Goal: Book appointment/travel/reservation

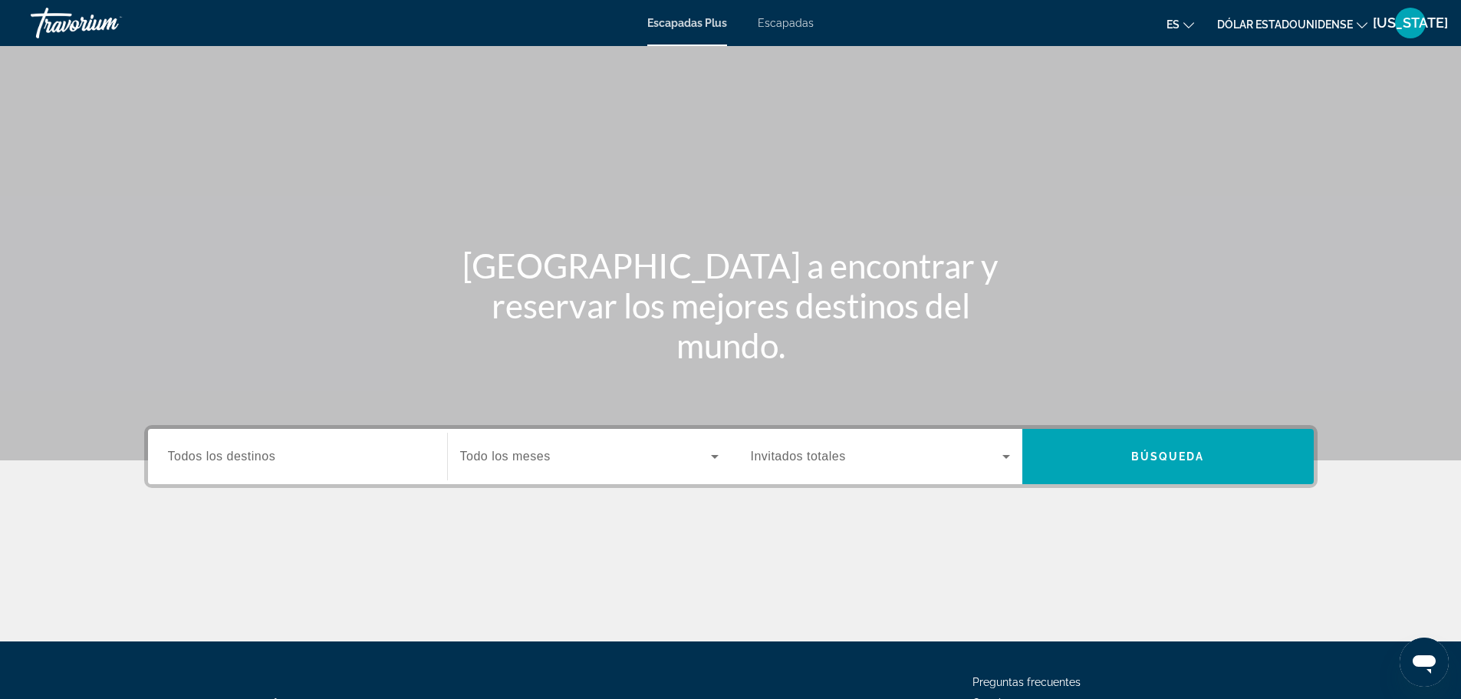
click at [334, 463] on input "Destination Todos los destinos" at bounding box center [297, 457] width 259 height 18
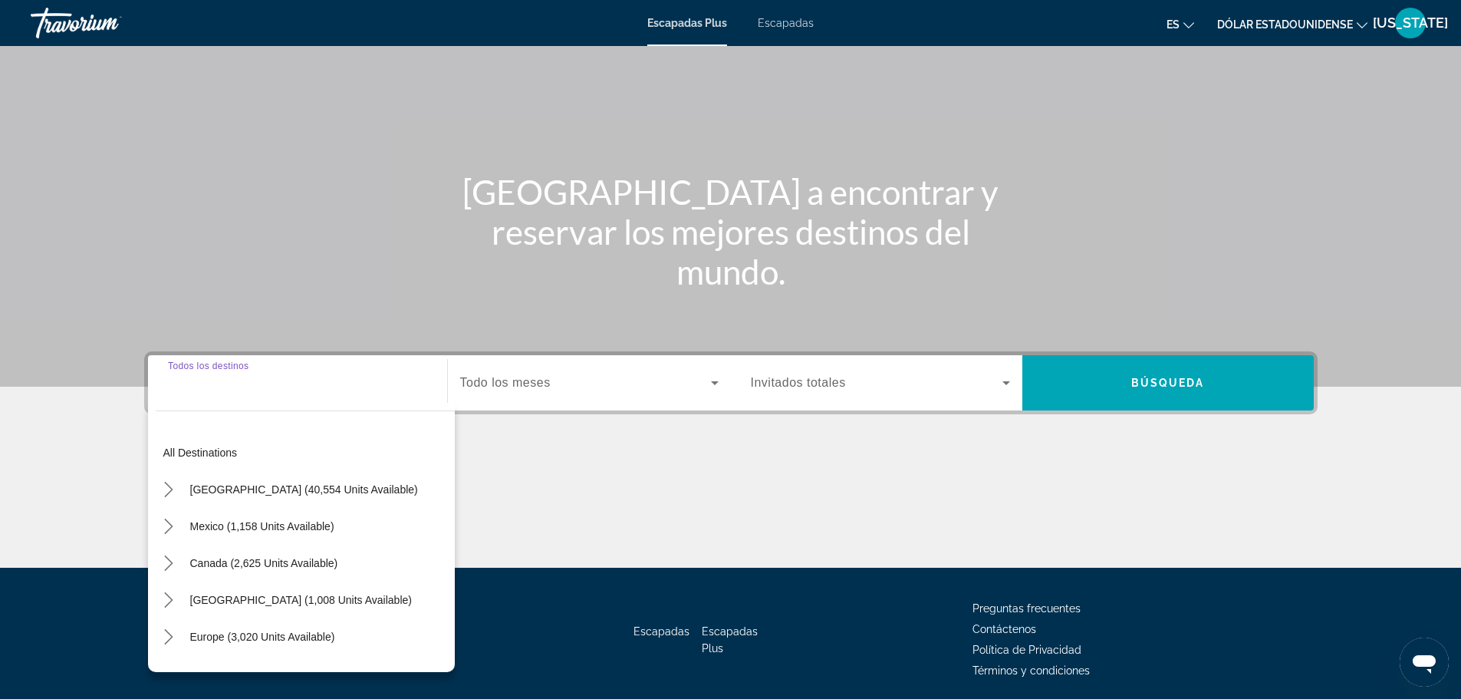
scroll to position [130, 0]
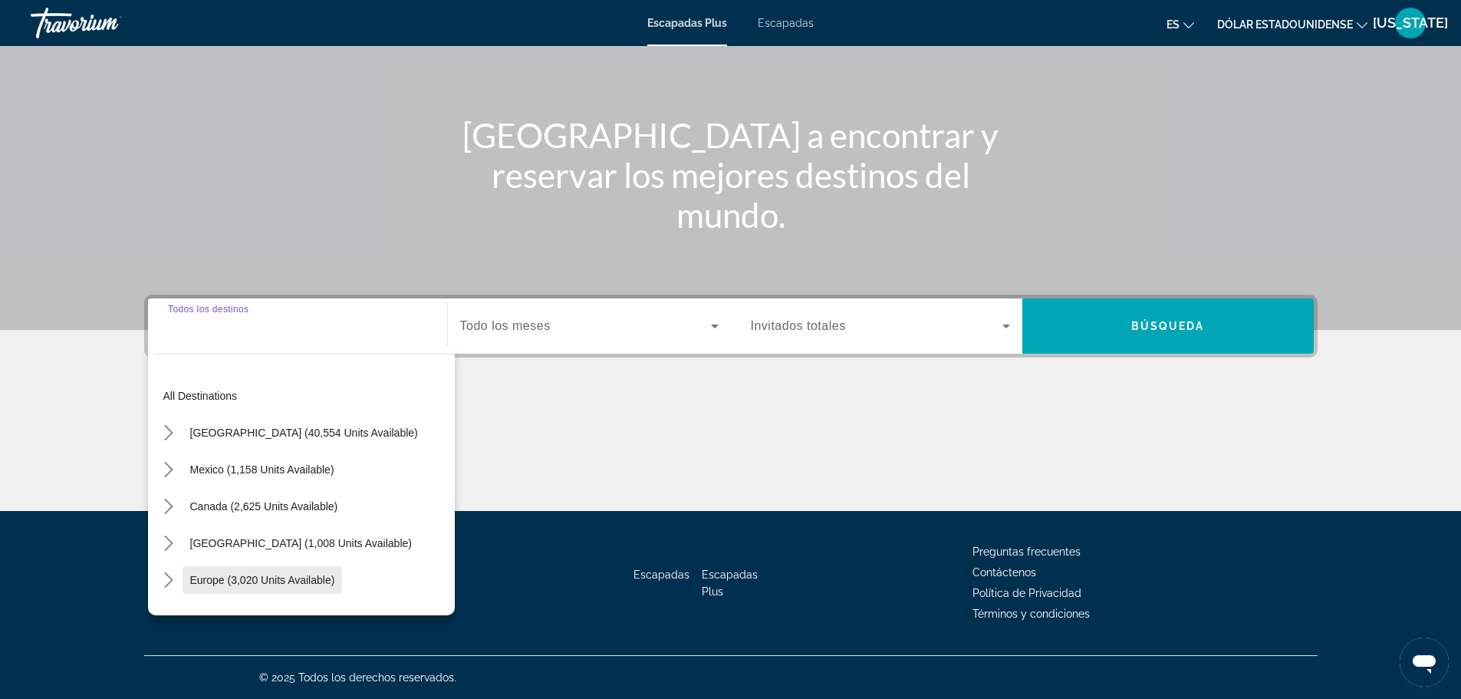
click at [307, 581] on span "Europe (3,020 units available)" at bounding box center [262, 580] width 145 height 12
type input "**********"
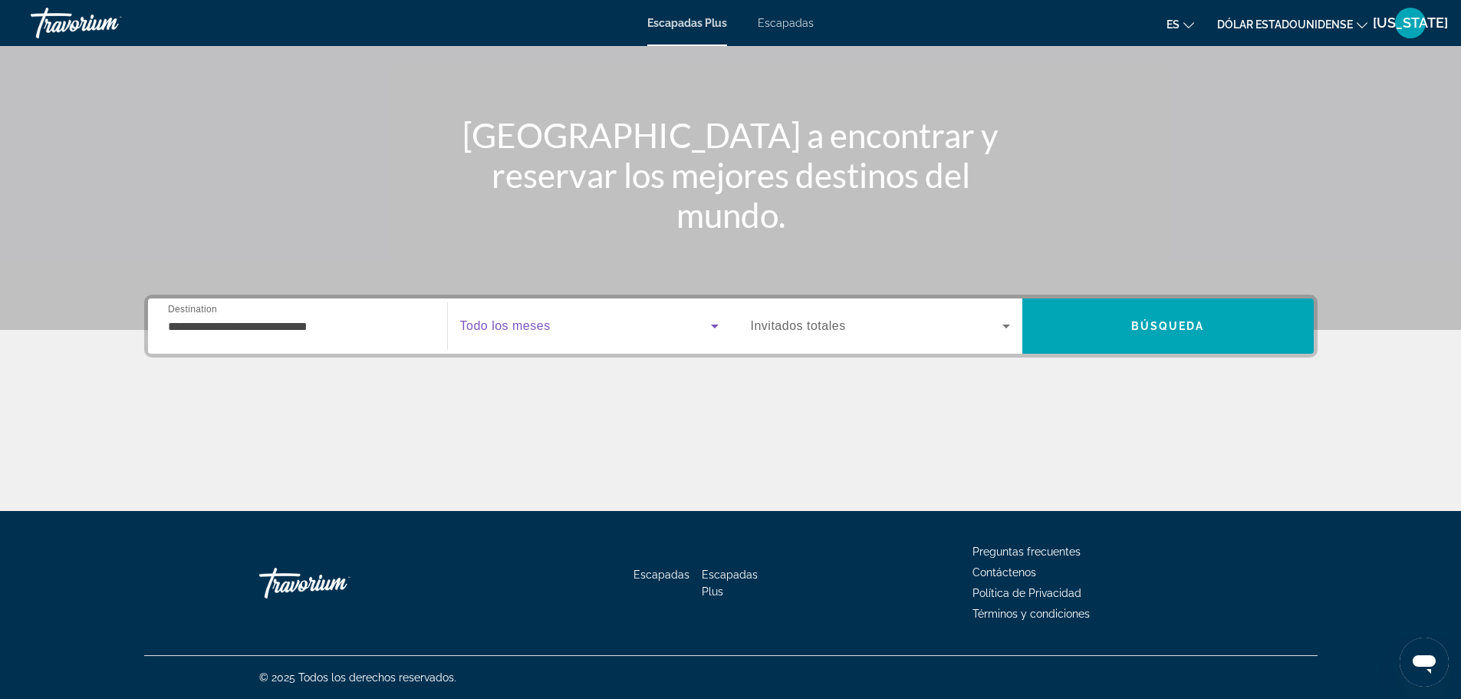
click at [673, 331] on span "Widget de búsqueda" at bounding box center [585, 326] width 251 height 18
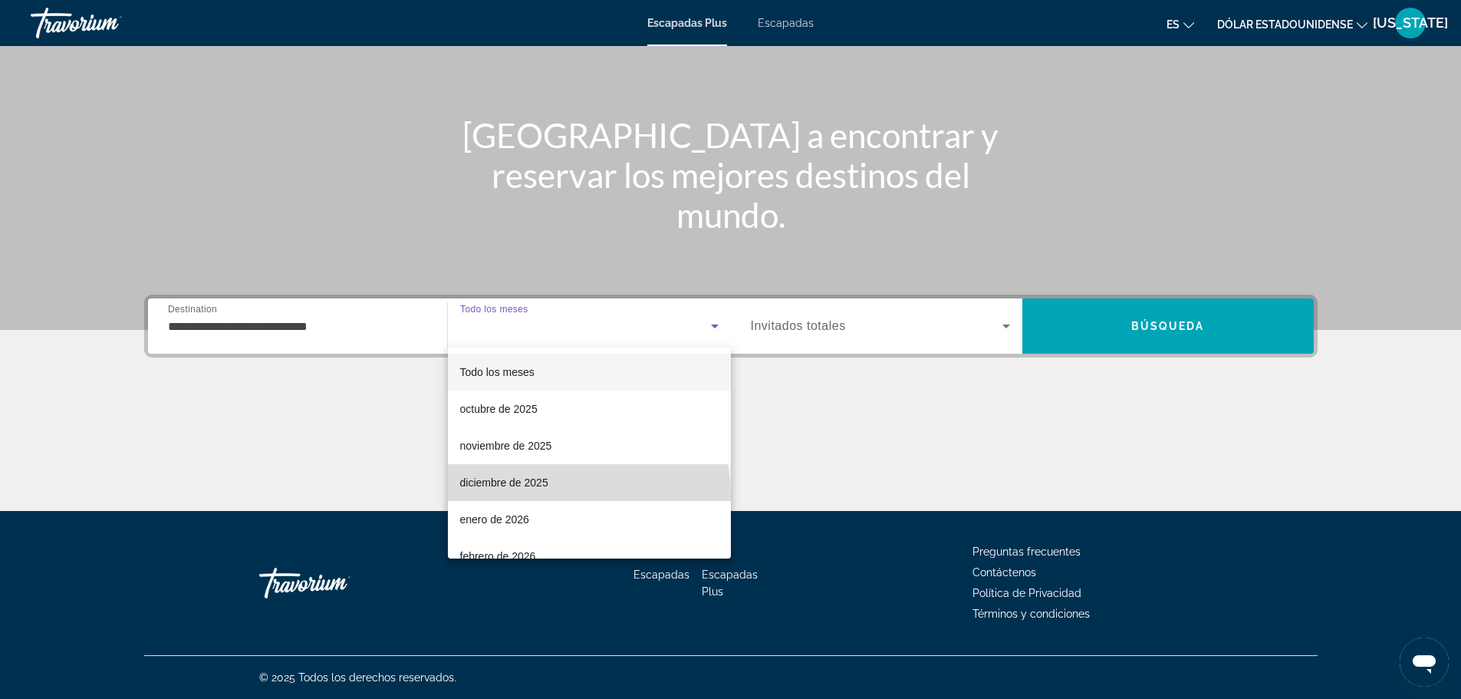
click at [587, 495] on mat-option "diciembre de 2025" at bounding box center [589, 482] width 283 height 37
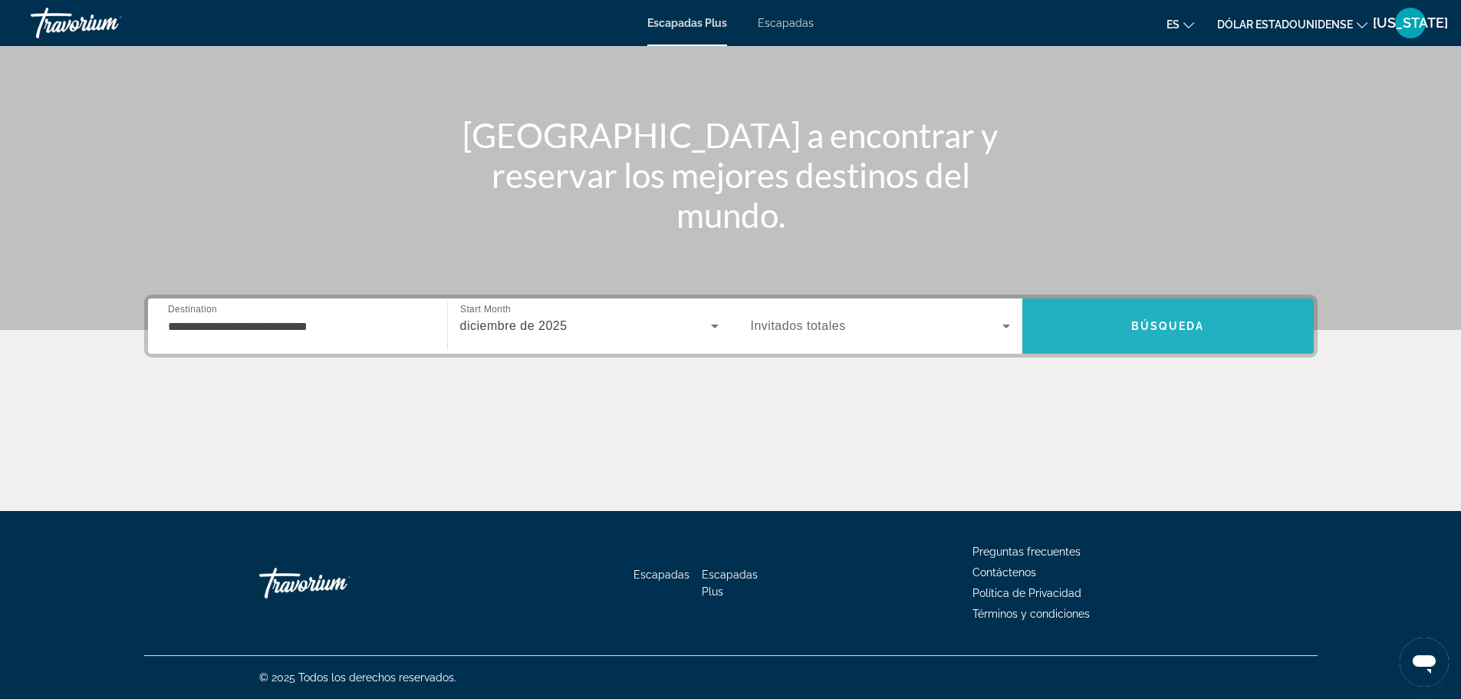
click at [1104, 339] on span "Buscar" at bounding box center [1167, 326] width 291 height 37
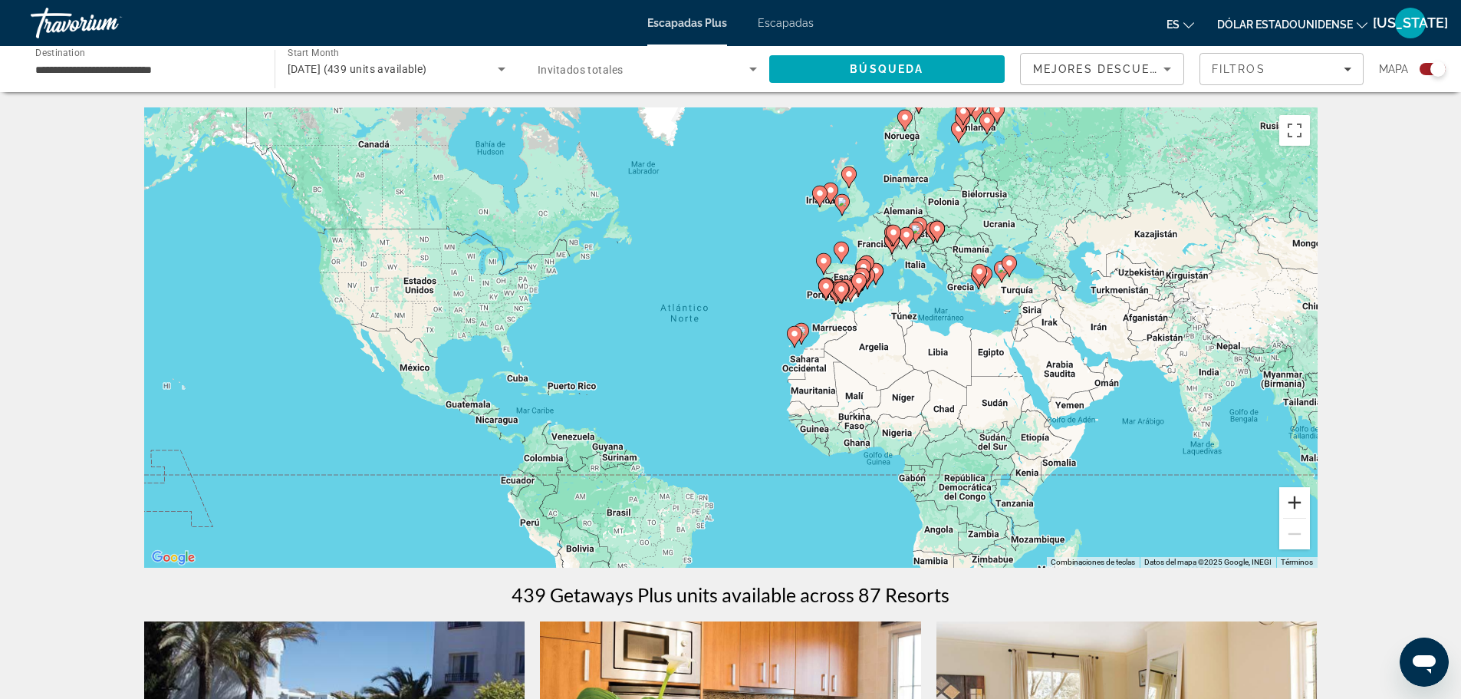
click at [1299, 506] on button "Ampliar" at bounding box center [1294, 502] width 31 height 31
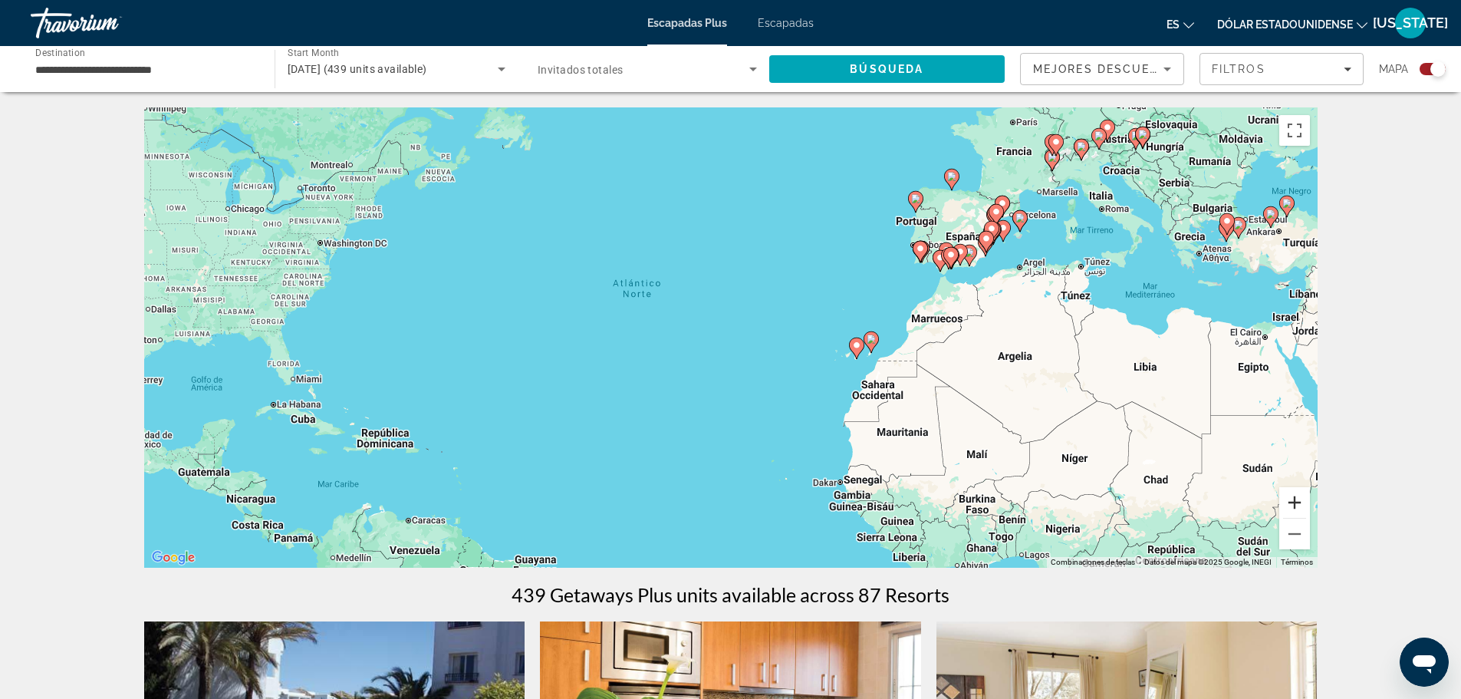
click at [1299, 506] on button "Ampliar" at bounding box center [1294, 502] width 31 height 31
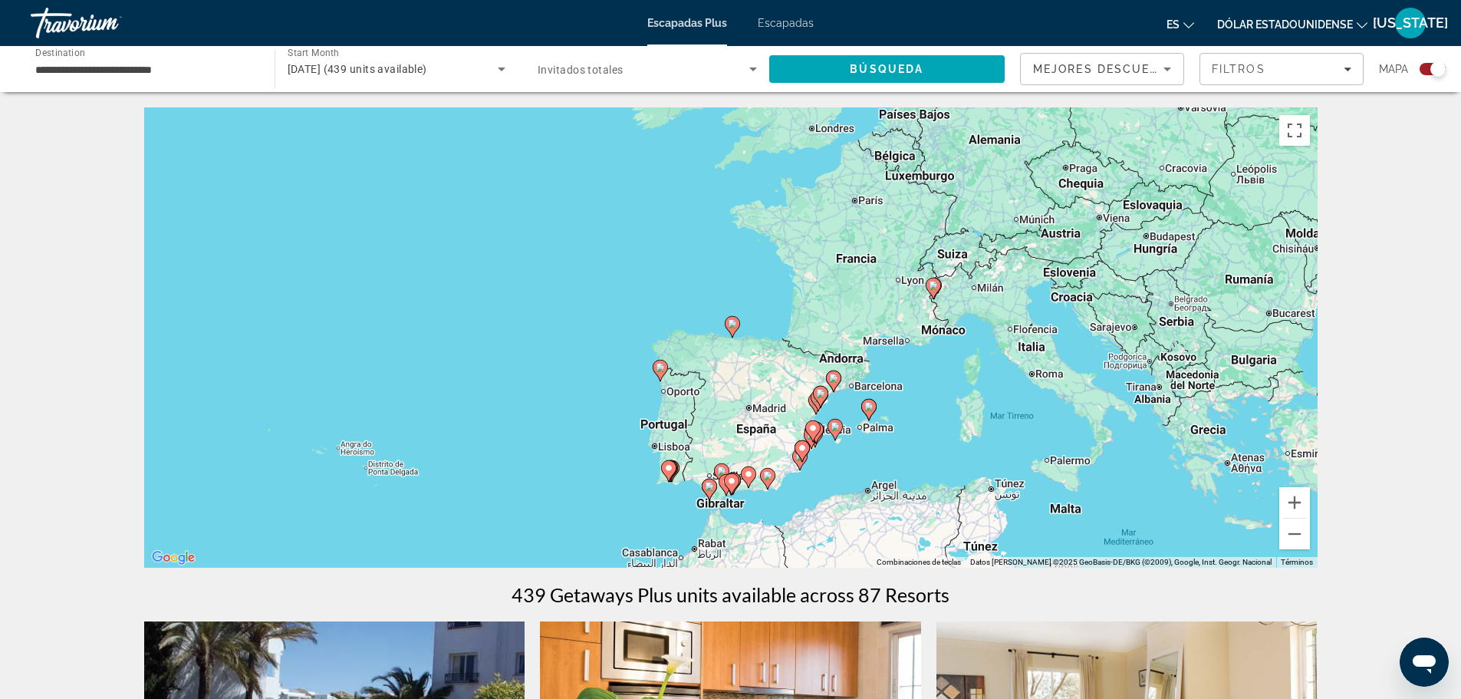
drag, startPoint x: 1280, startPoint y: 215, endPoint x: 837, endPoint y: 508, distance: 531.7
click at [837, 508] on div "Para activar la función de arrastre con el teclado, pulsa Alt + Intro. Cuando h…" at bounding box center [730, 337] width 1173 height 460
click at [1295, 510] on button "Ampliar" at bounding box center [1294, 502] width 31 height 31
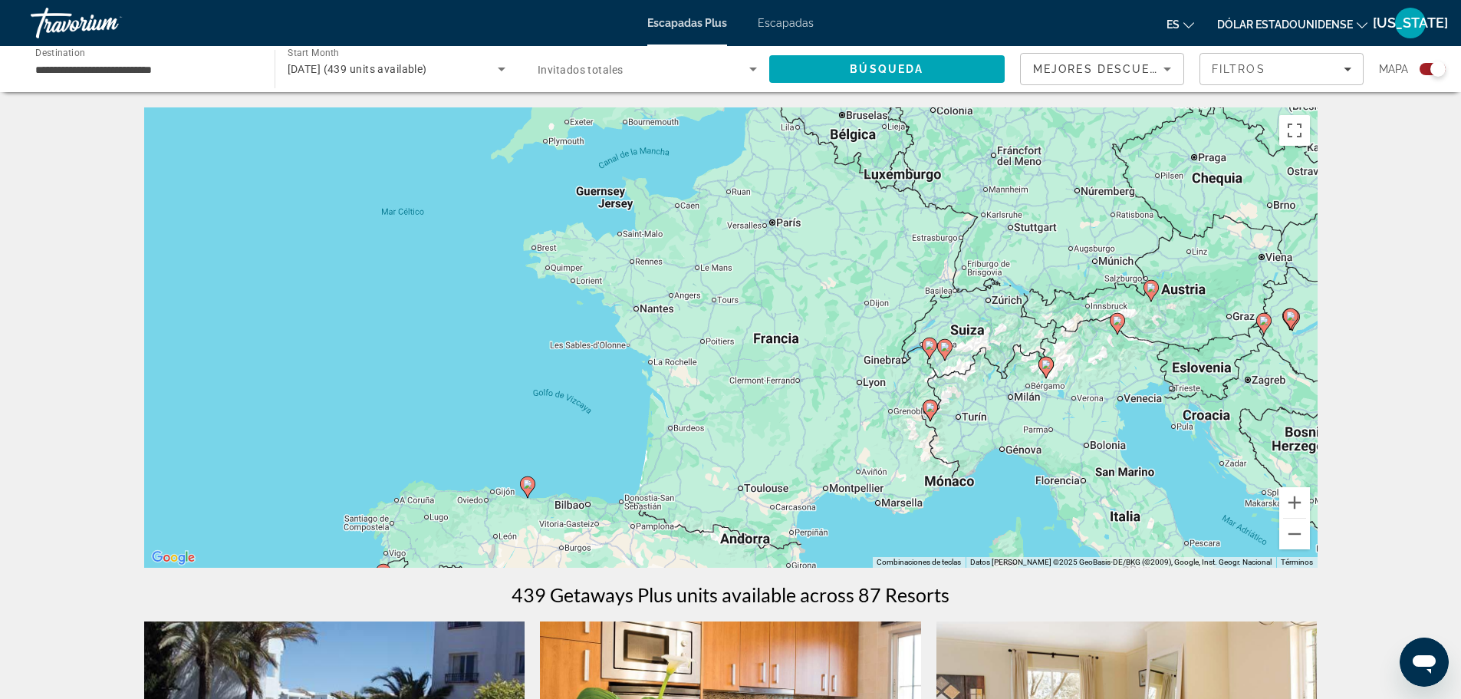
drag, startPoint x: 1222, startPoint y: 329, endPoint x: 1013, endPoint y: 492, distance: 265.5
click at [1013, 492] on div "Para activar la función de arrastre con el teclado, pulsa Alt + Intro. Cuando h…" at bounding box center [730, 337] width 1173 height 460
click at [1295, 502] on button "Ampliar" at bounding box center [1294, 502] width 31 height 31
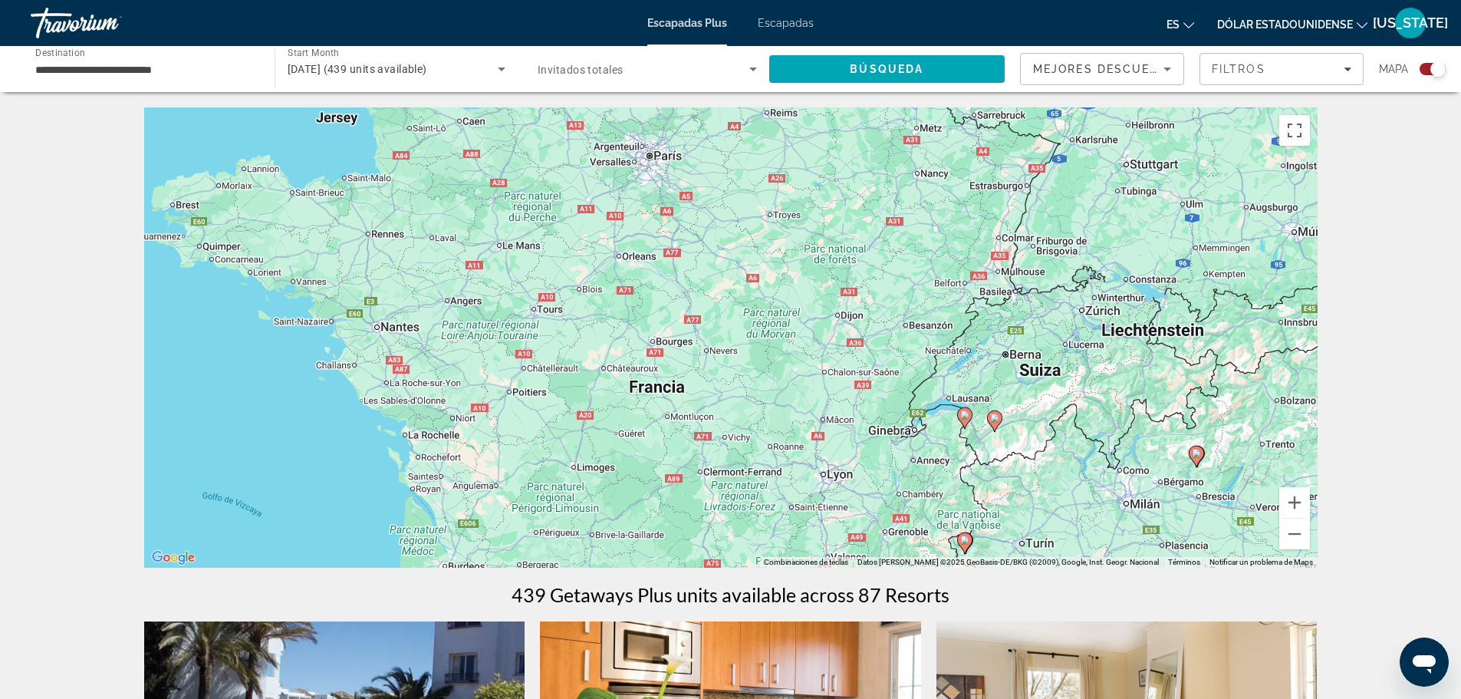
drag, startPoint x: 1268, startPoint y: 249, endPoint x: 1101, endPoint y: 297, distance: 173.1
click at [1101, 297] on div "Para activar la función de arrastre con el teclado, pulsa Alt + Intro. Cuando h…" at bounding box center [730, 337] width 1173 height 460
click at [789, 23] on font "Escapadas" at bounding box center [786, 23] width 56 height 12
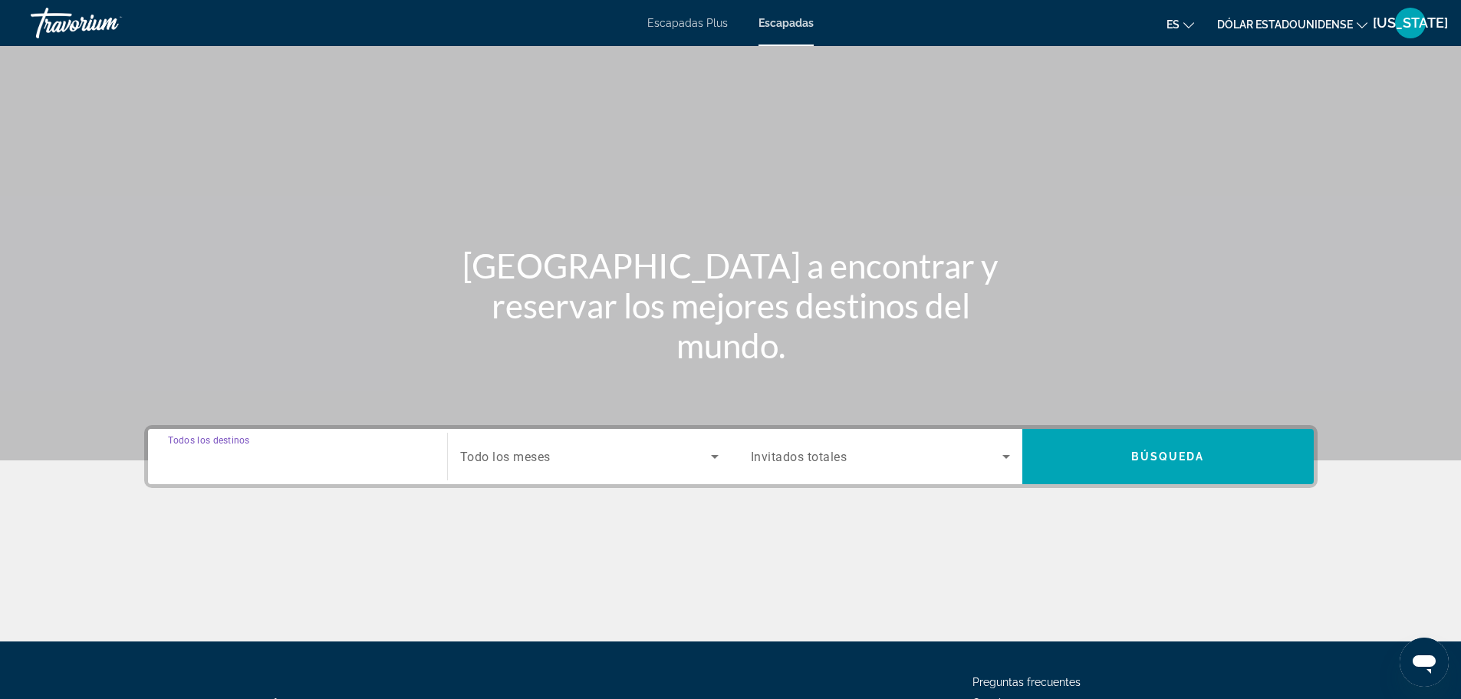
click at [344, 458] on input "Destination Todos los destinos" at bounding box center [297, 457] width 259 height 18
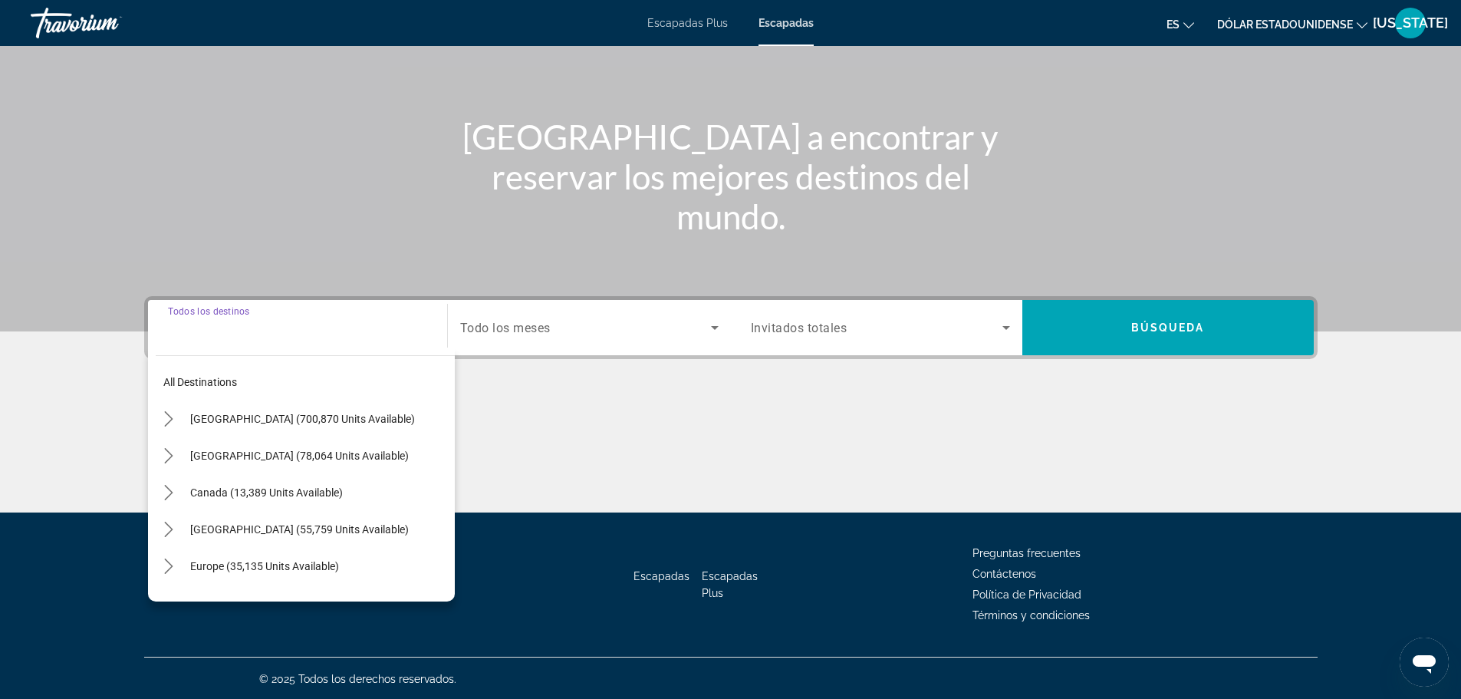
scroll to position [130, 0]
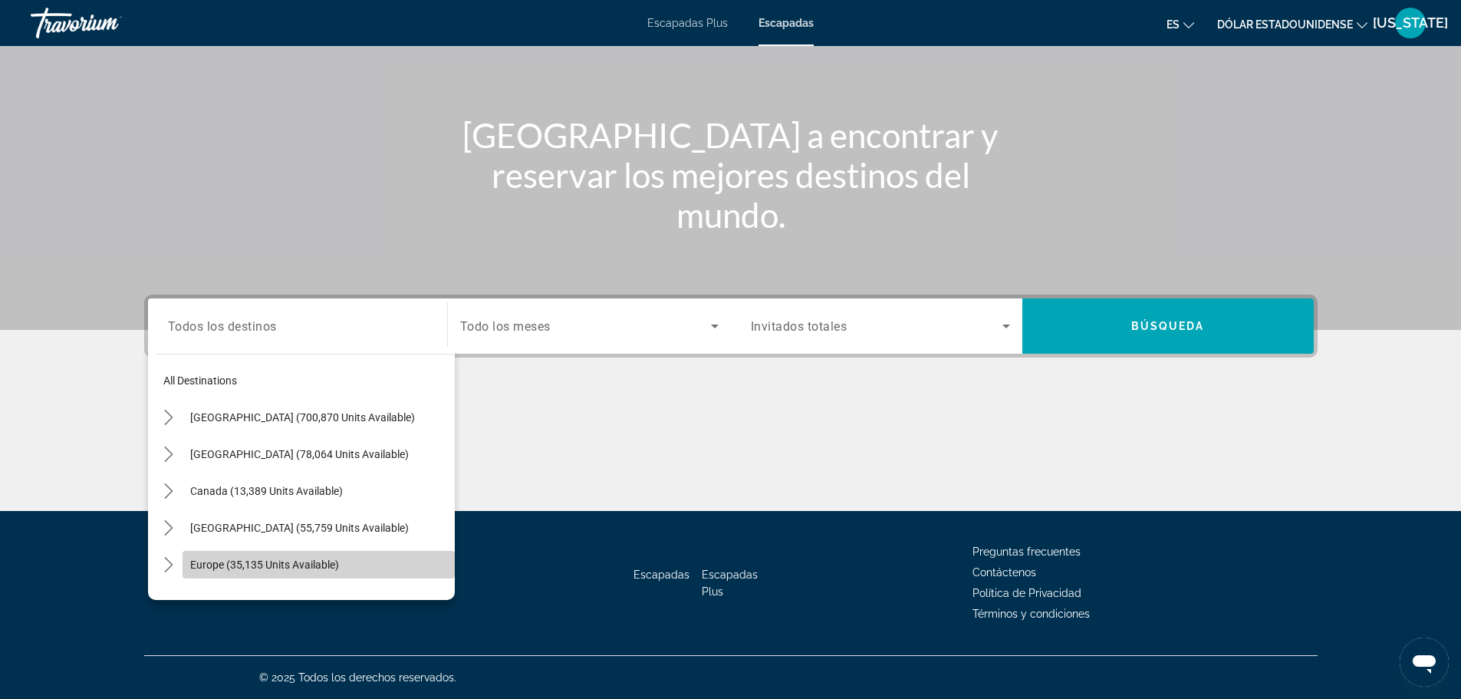
click at [338, 554] on span "Select destination: Europe (35,135 units available)" at bounding box center [319, 564] width 272 height 37
type input "**********"
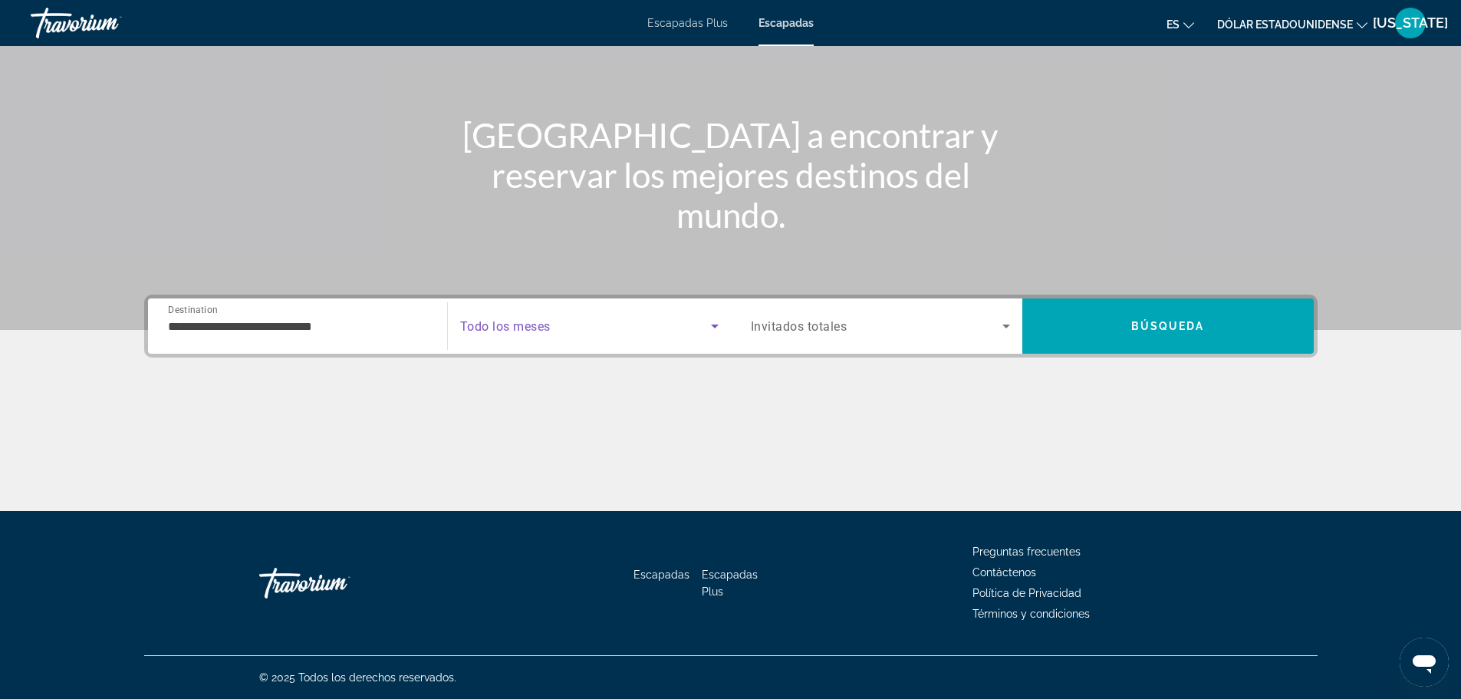
click at [567, 329] on span "Search widget" at bounding box center [585, 326] width 251 height 18
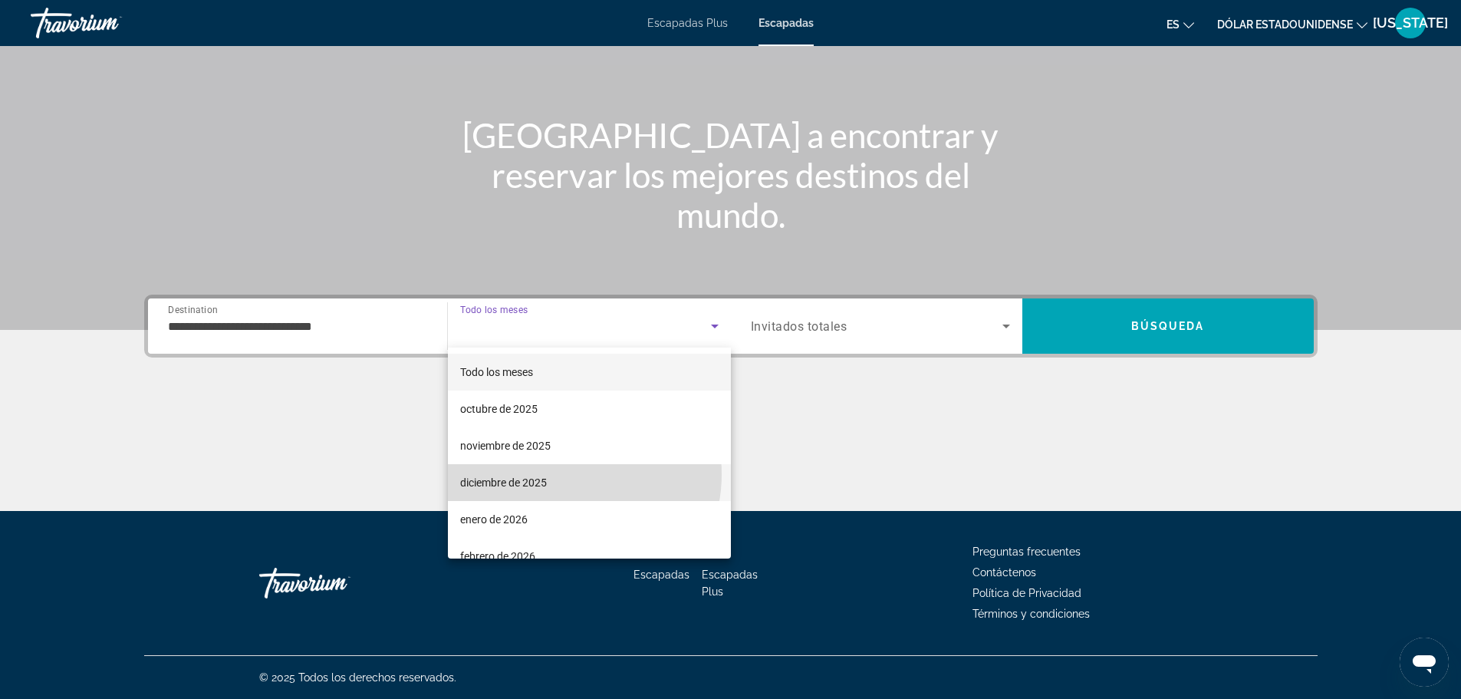
click at [567, 474] on mat-option "diciembre de 2025" at bounding box center [589, 482] width 283 height 37
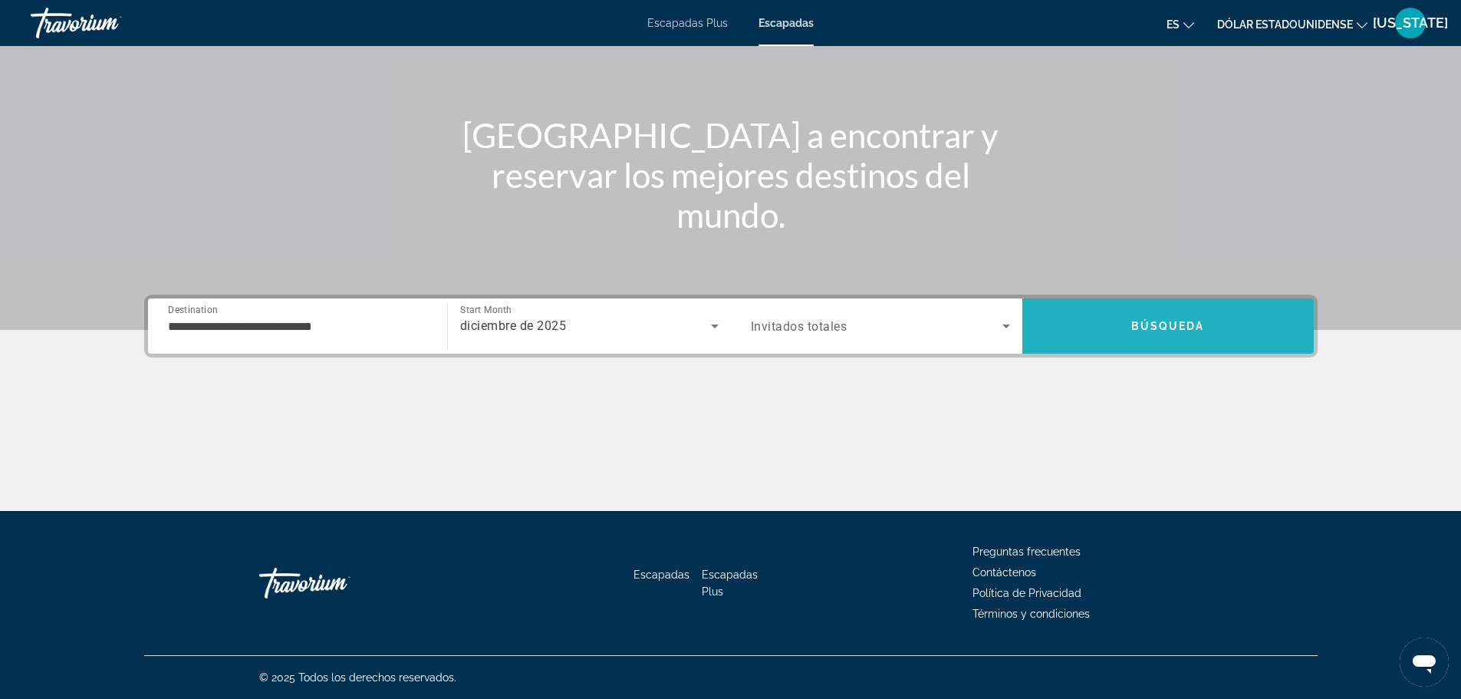
click at [1170, 332] on span "Search" at bounding box center [1167, 326] width 291 height 37
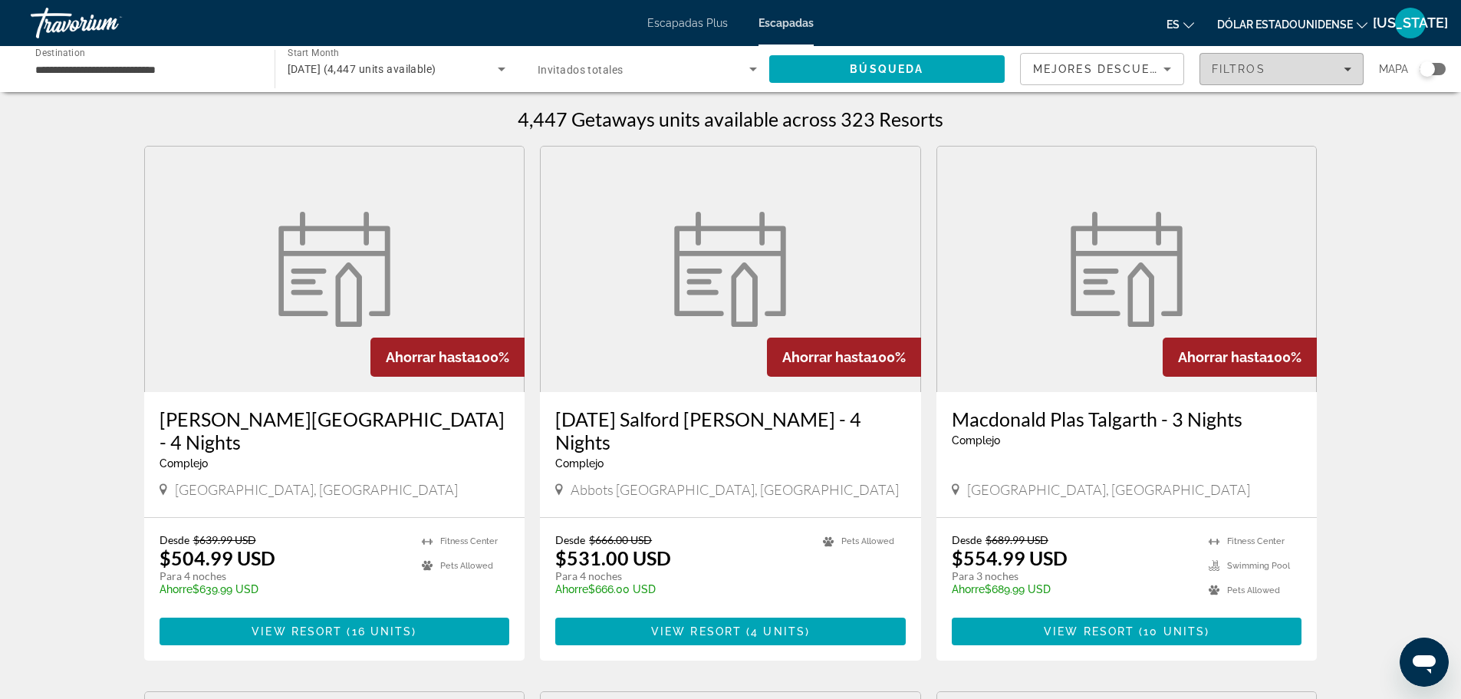
click at [1308, 71] on div "Filtros" at bounding box center [1282, 69] width 140 height 12
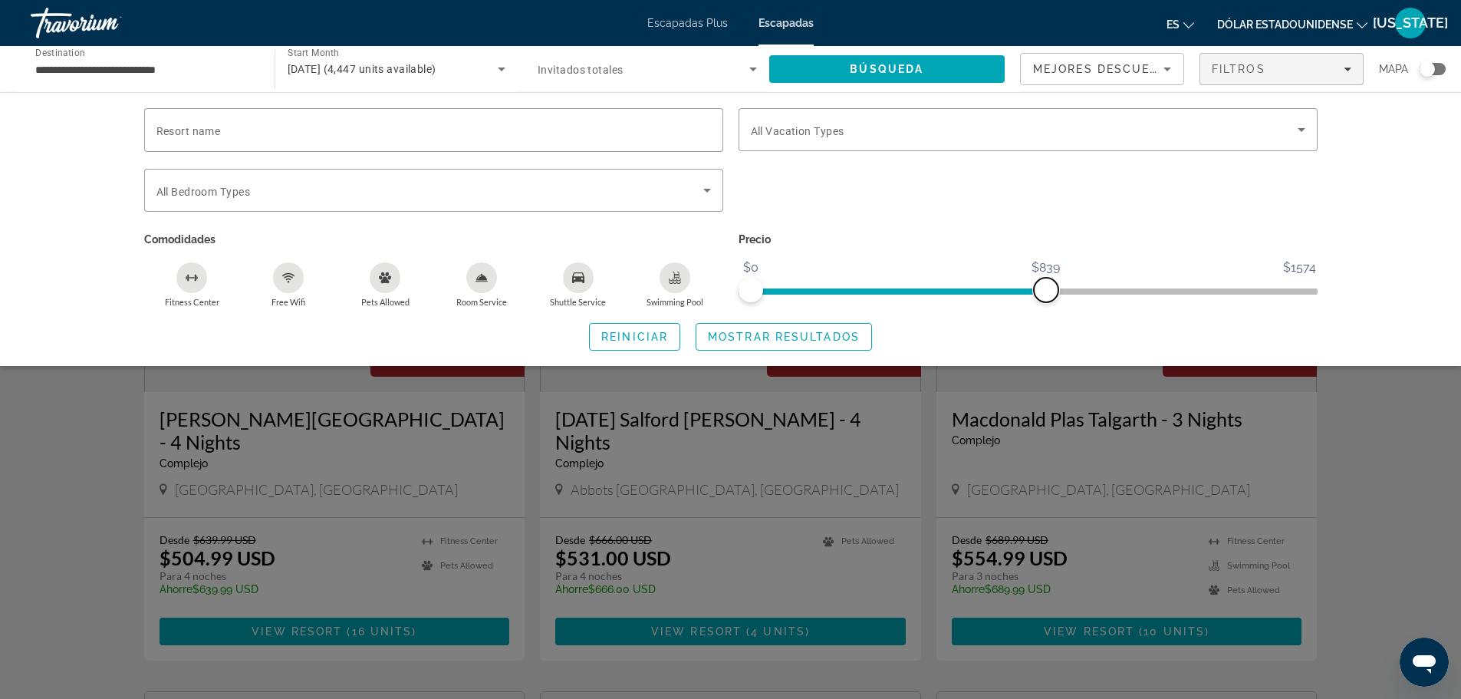
drag, startPoint x: 1309, startPoint y: 294, endPoint x: 1046, endPoint y: 292, distance: 263.0
click at [1046, 292] on span "ngx-slider-max" at bounding box center [1046, 290] width 25 height 25
click at [604, 124] on input "Resort name" at bounding box center [433, 130] width 554 height 18
click at [754, 176] on div "Search widget" at bounding box center [1028, 199] width 594 height 60
click at [940, 67] on span "Search" at bounding box center [887, 69] width 236 height 37
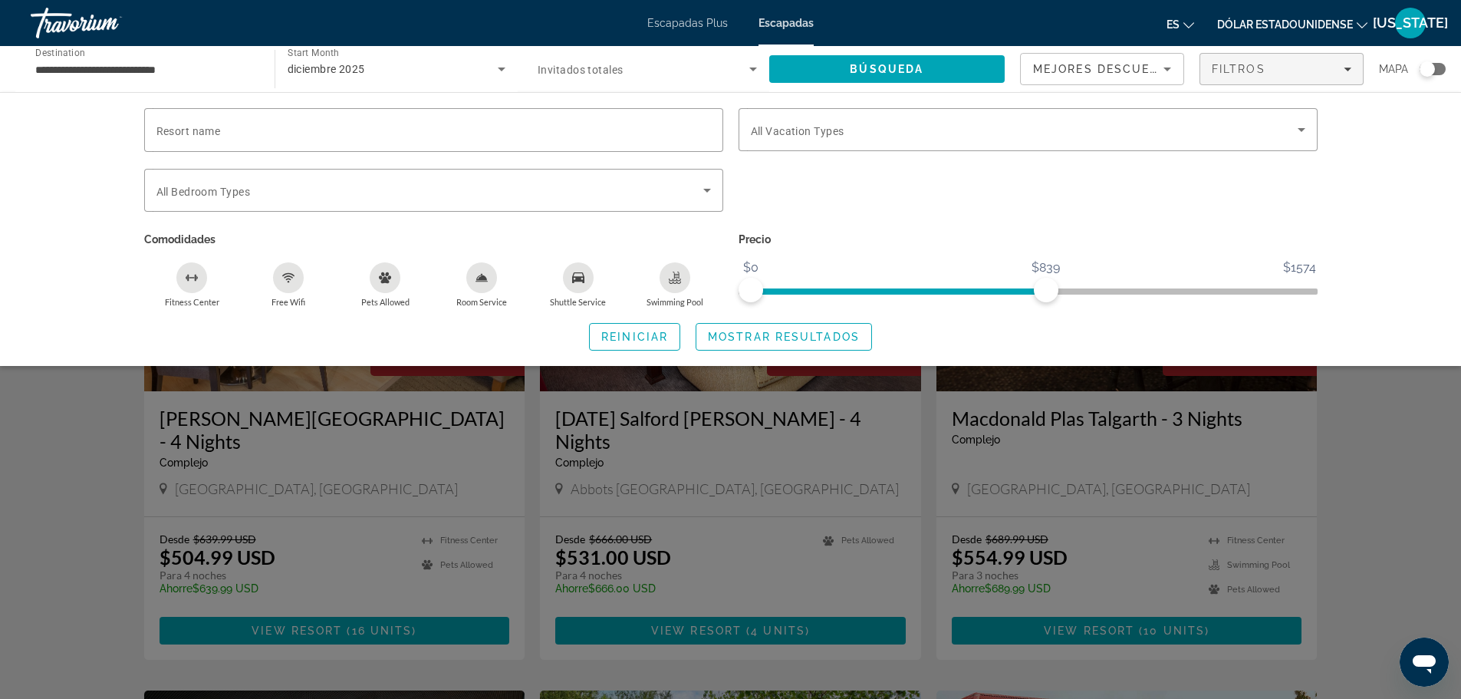
click at [1051, 191] on div "Search widget" at bounding box center [1028, 199] width 594 height 60
click at [1413, 179] on div "Resort name Vacation Types All Vacation Types Bedroom Types All Bedroom Types C…" at bounding box center [730, 229] width 1461 height 274
click at [1436, 64] on div "Search widget" at bounding box center [1433, 69] width 26 height 12
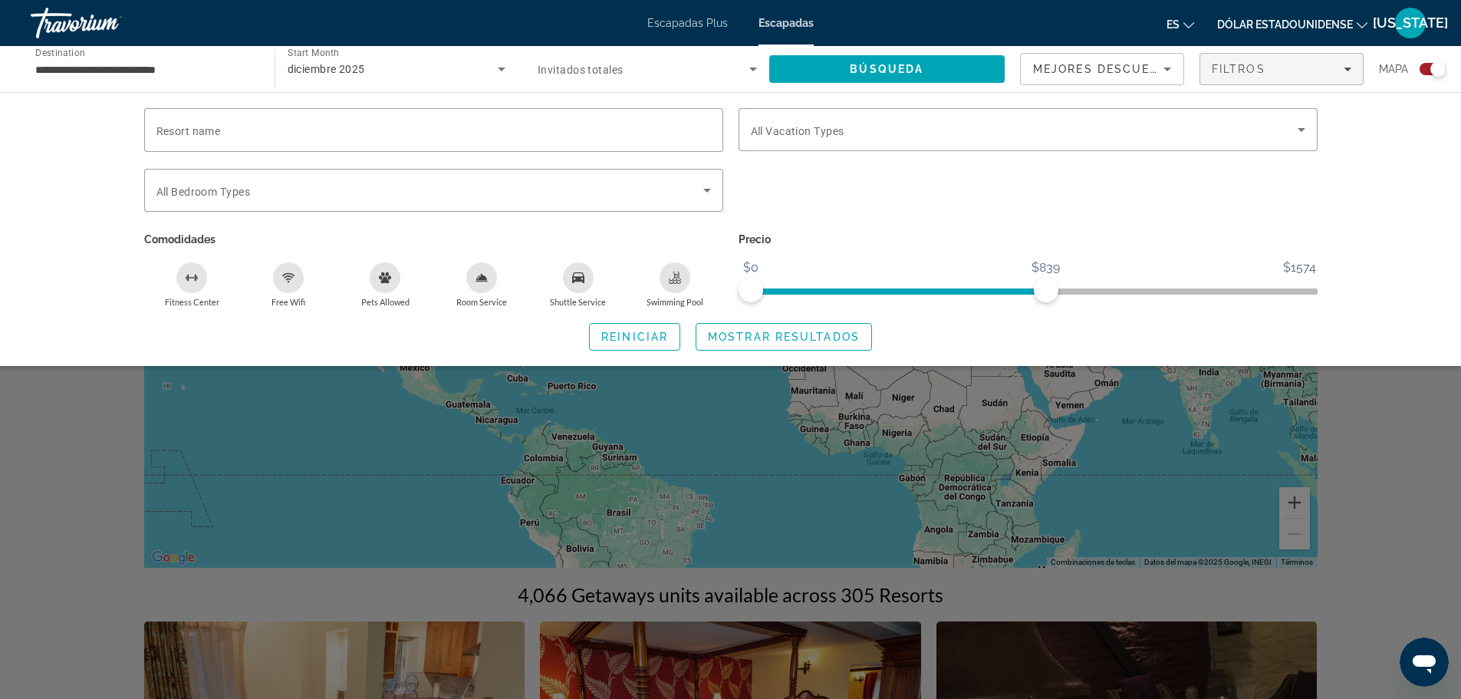
click at [1150, 435] on div "Search widget" at bounding box center [730, 464] width 1461 height 469
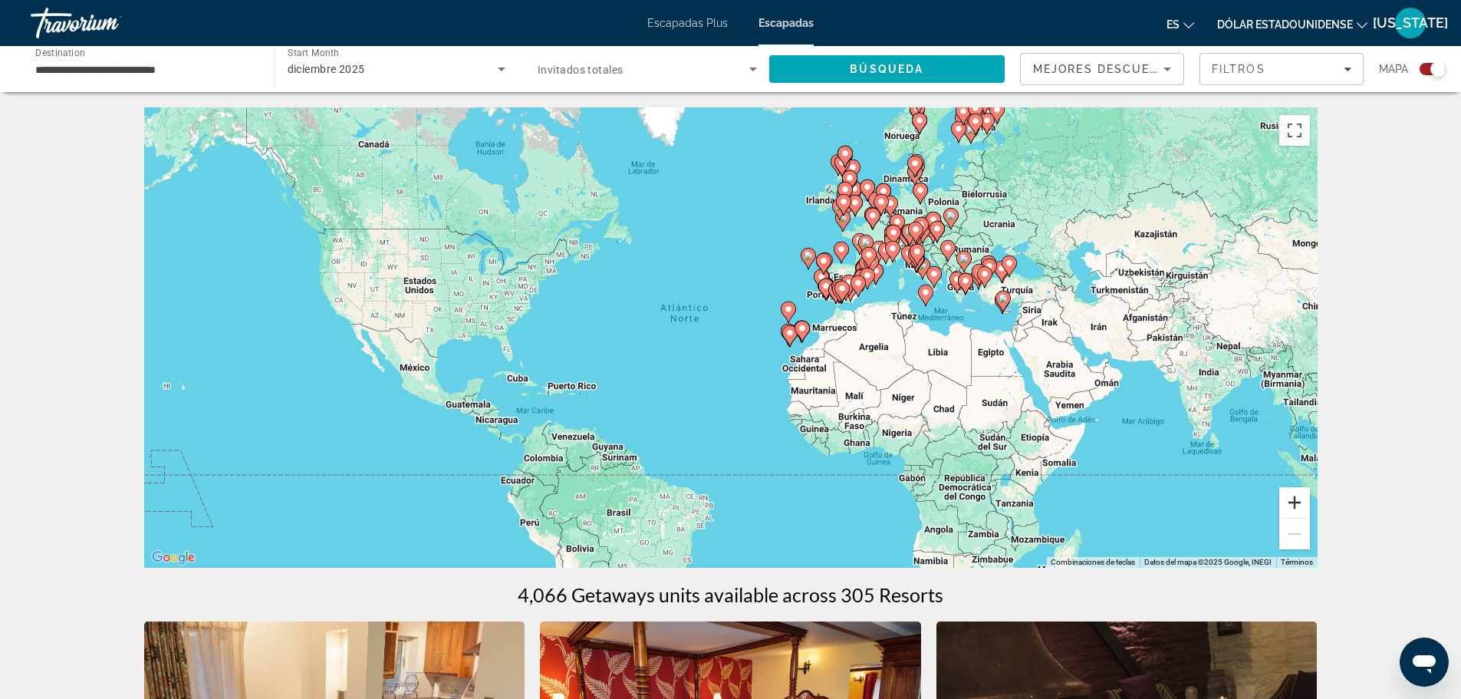
click at [1296, 505] on button "Ampliar" at bounding box center [1294, 502] width 31 height 31
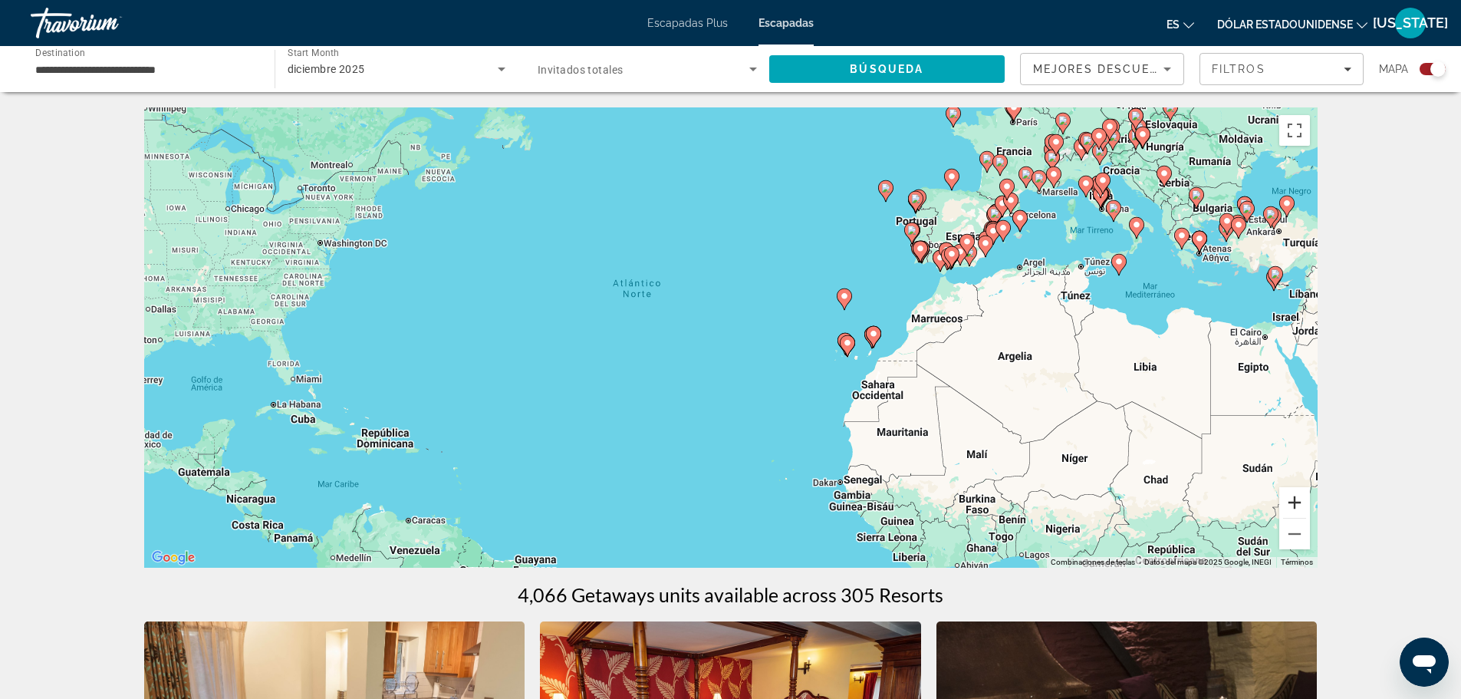
click at [1296, 505] on button "Ampliar" at bounding box center [1294, 502] width 31 height 31
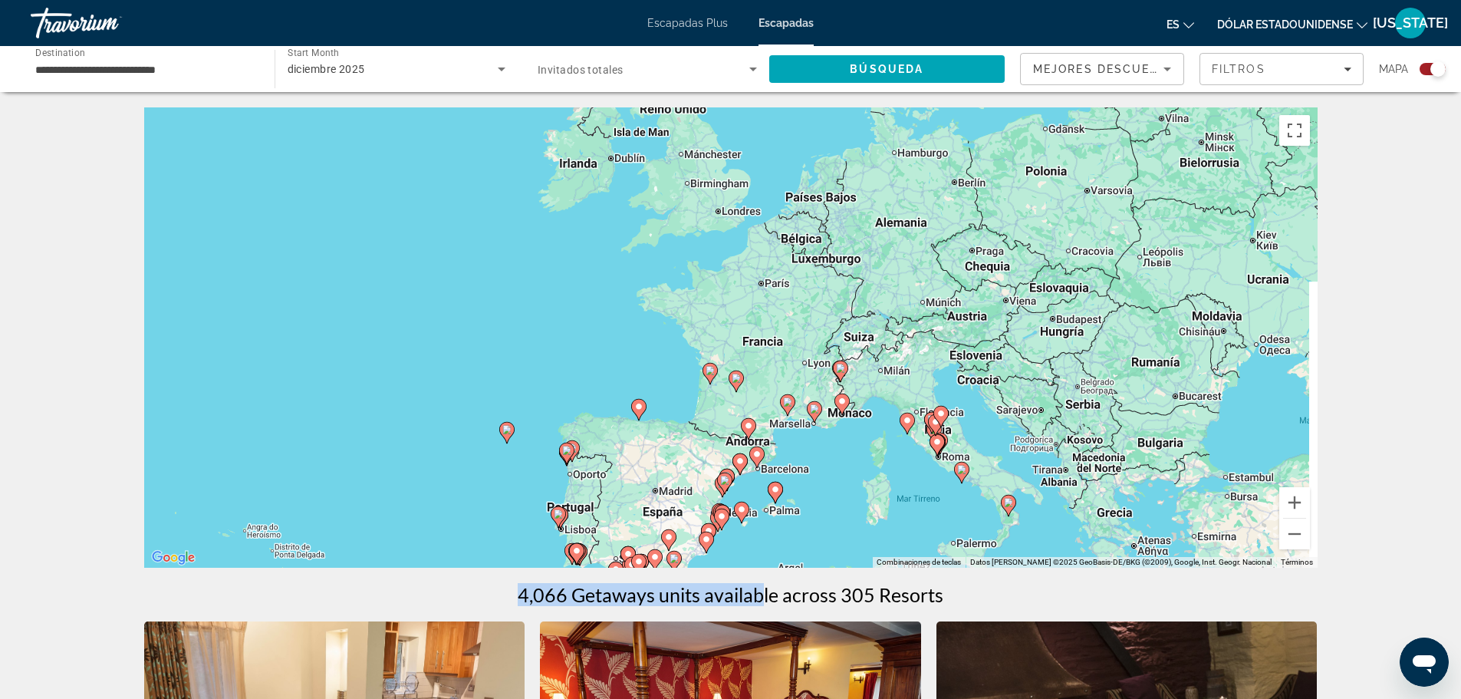
drag, startPoint x: 1303, startPoint y: 193, endPoint x: 765, endPoint y: 572, distance: 658.3
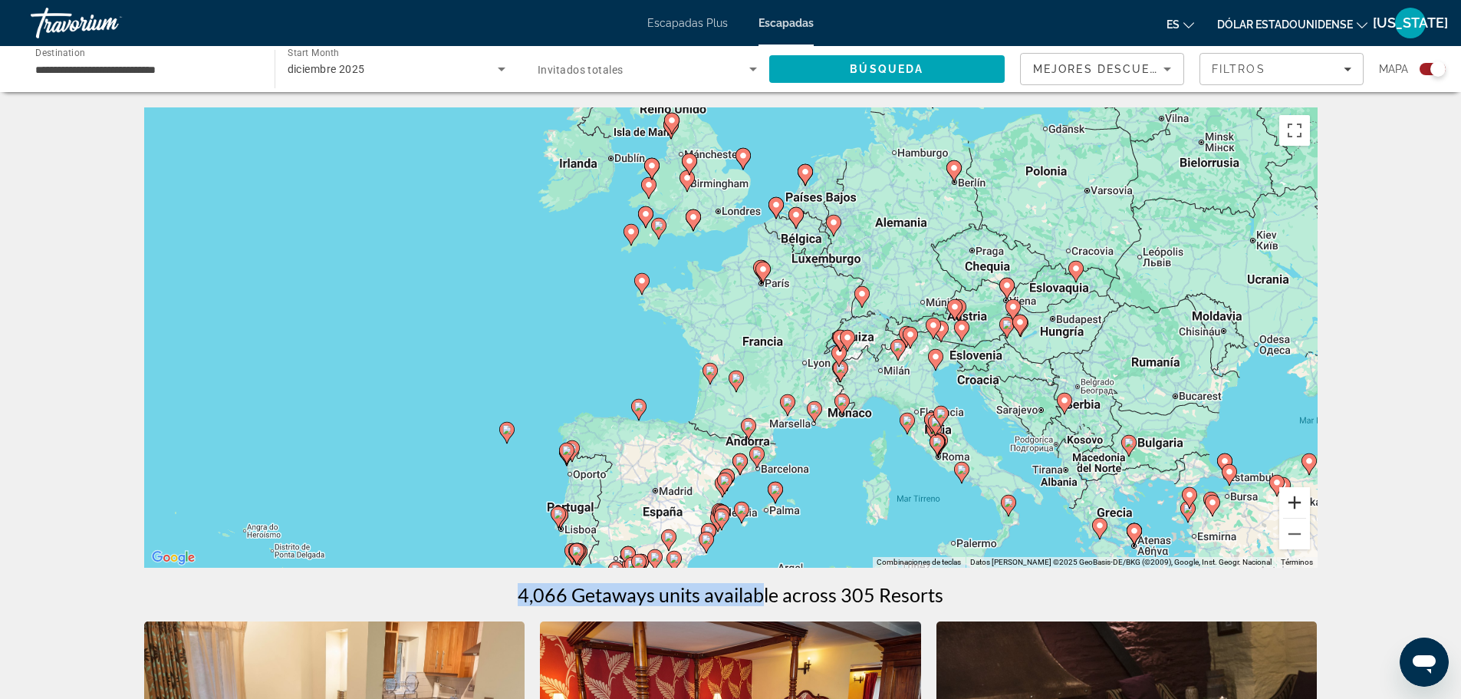
click at [1295, 498] on button "Ampliar" at bounding box center [1294, 502] width 31 height 31
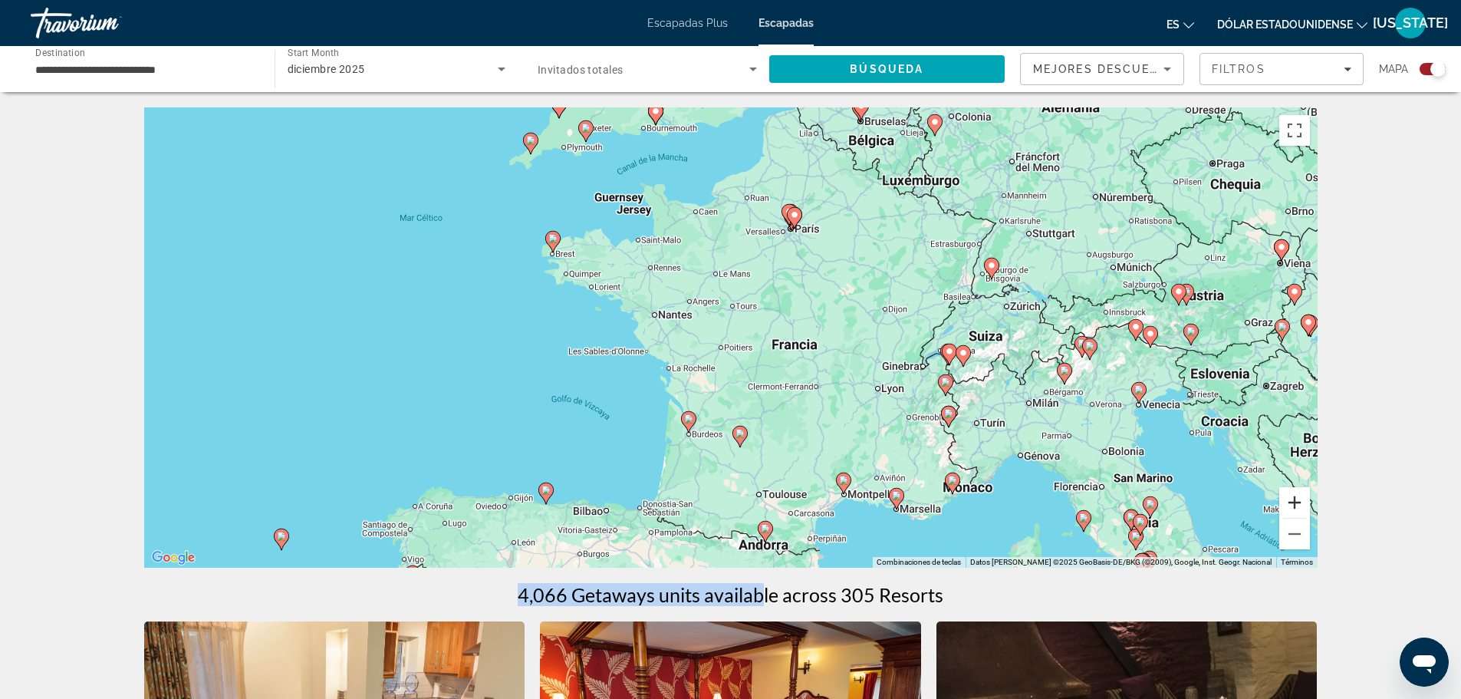
click at [1295, 498] on button "Ampliar" at bounding box center [1294, 502] width 31 height 31
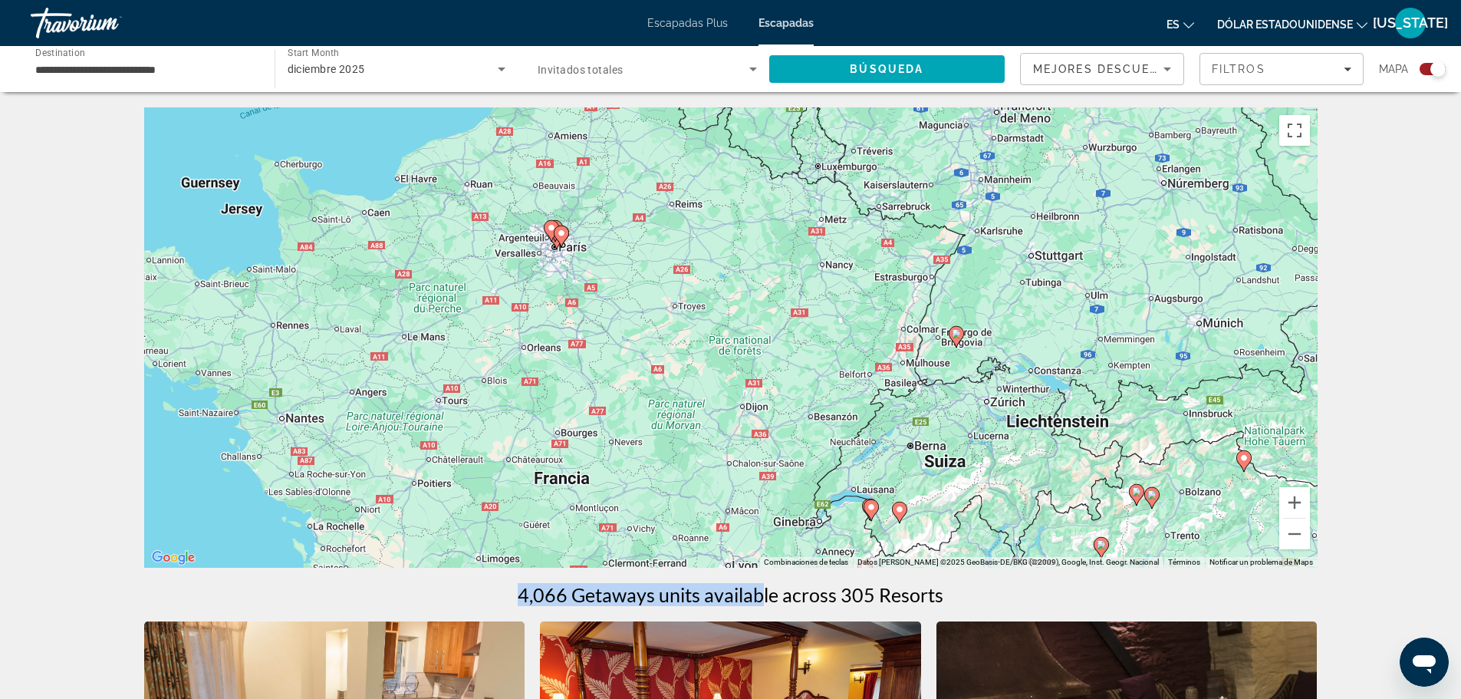
drag, startPoint x: 1264, startPoint y: 309, endPoint x: 959, endPoint y: 435, distance: 329.4
click at [959, 435] on div "Para activar la función de arrastre con el teclado, pulsa Alt + Intro. Cuando h…" at bounding box center [730, 337] width 1173 height 460
click at [958, 330] on image "Contenido principal" at bounding box center [956, 333] width 9 height 9
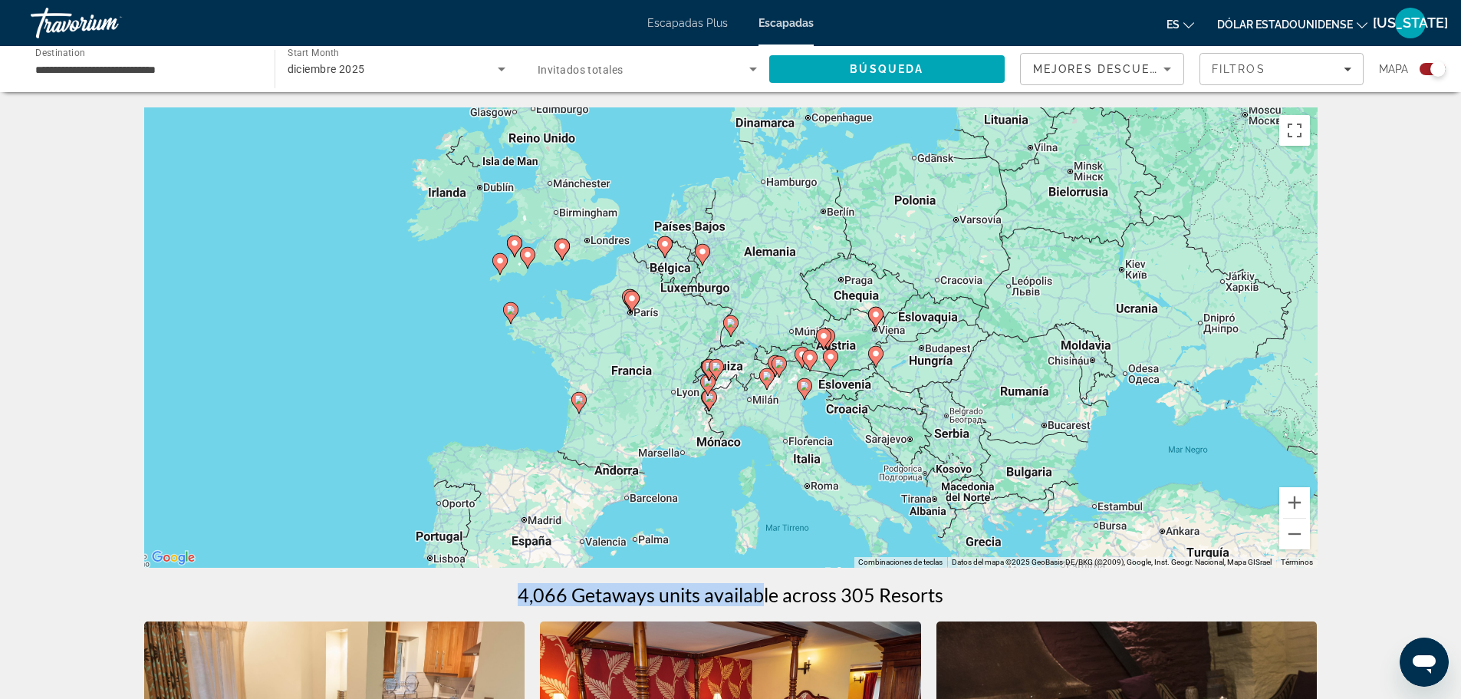
click at [732, 327] on image "Contenido principal" at bounding box center [730, 322] width 9 height 9
type input "**********"
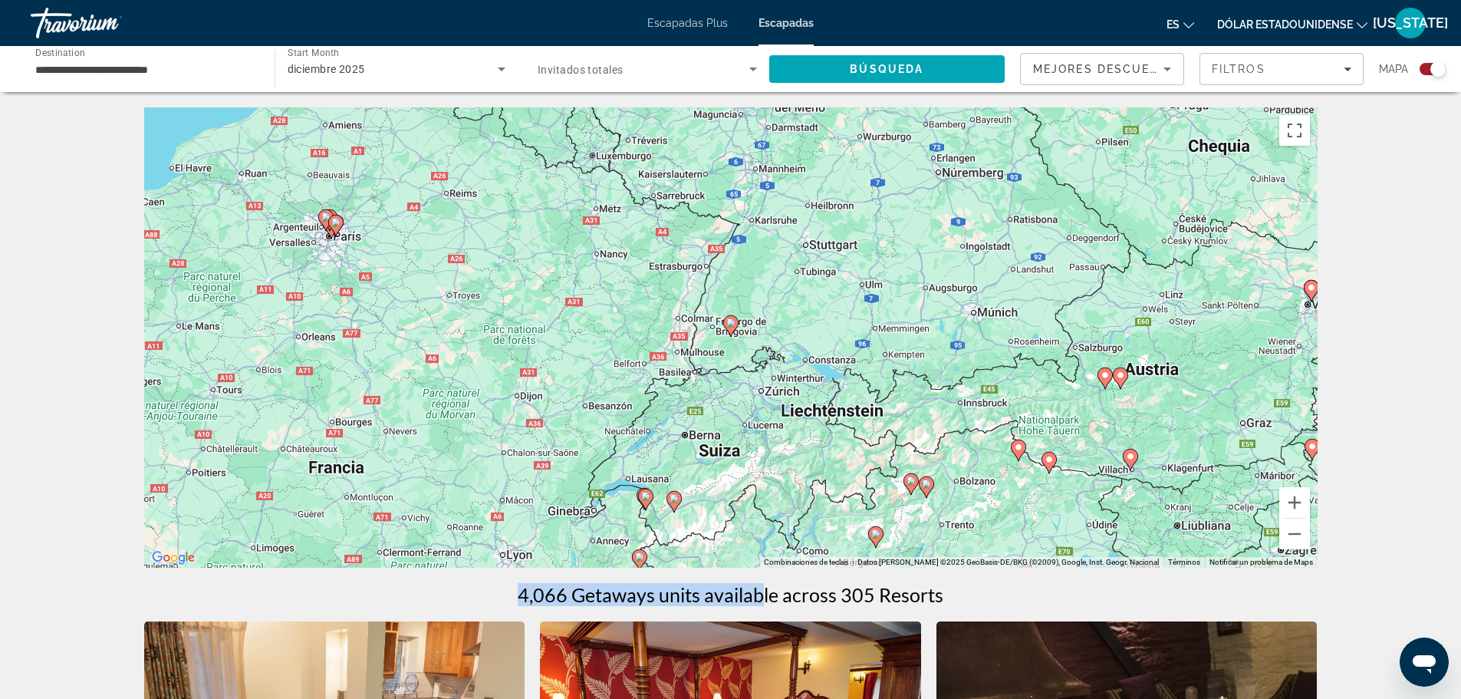
click at [729, 327] on image "Contenido principal" at bounding box center [730, 322] width 9 height 9
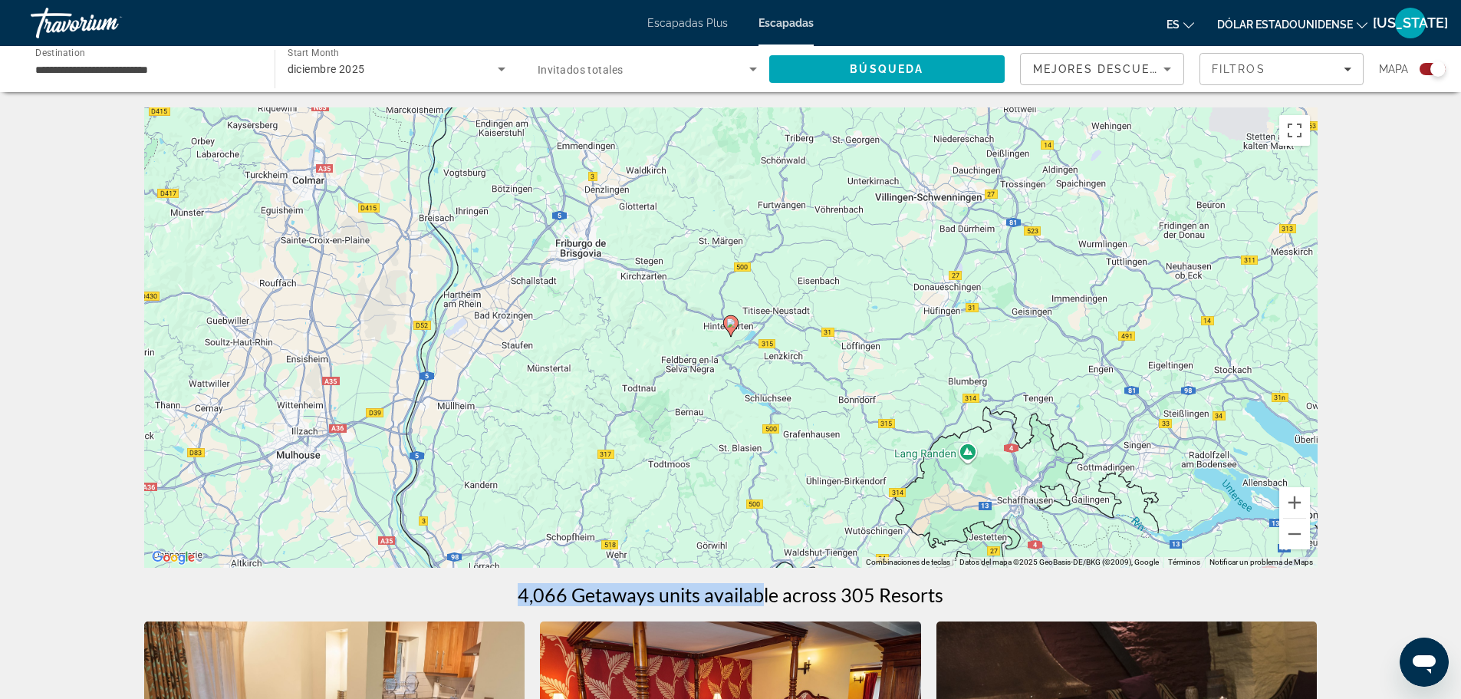
click at [732, 317] on icon "Contenido principal" at bounding box center [730, 326] width 14 height 20
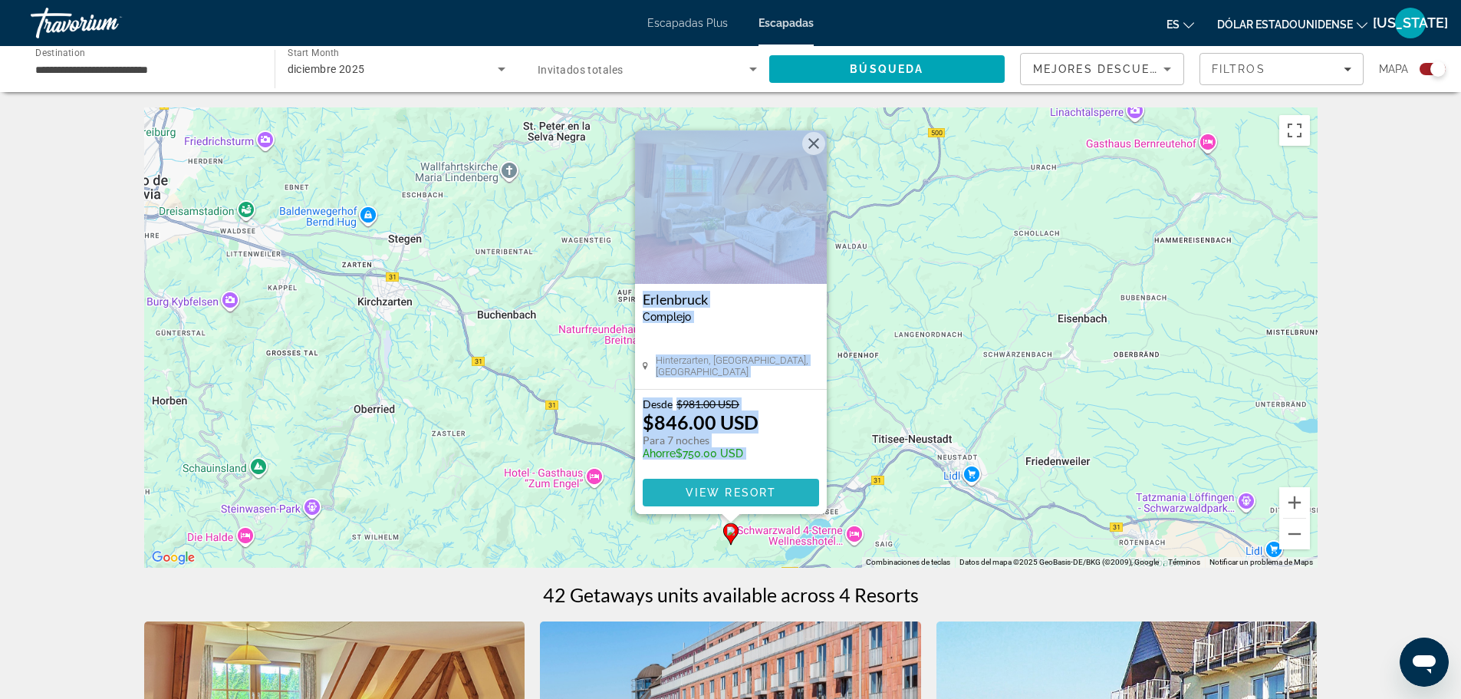
click at [746, 498] on span "Contenido principal" at bounding box center [731, 492] width 176 height 37
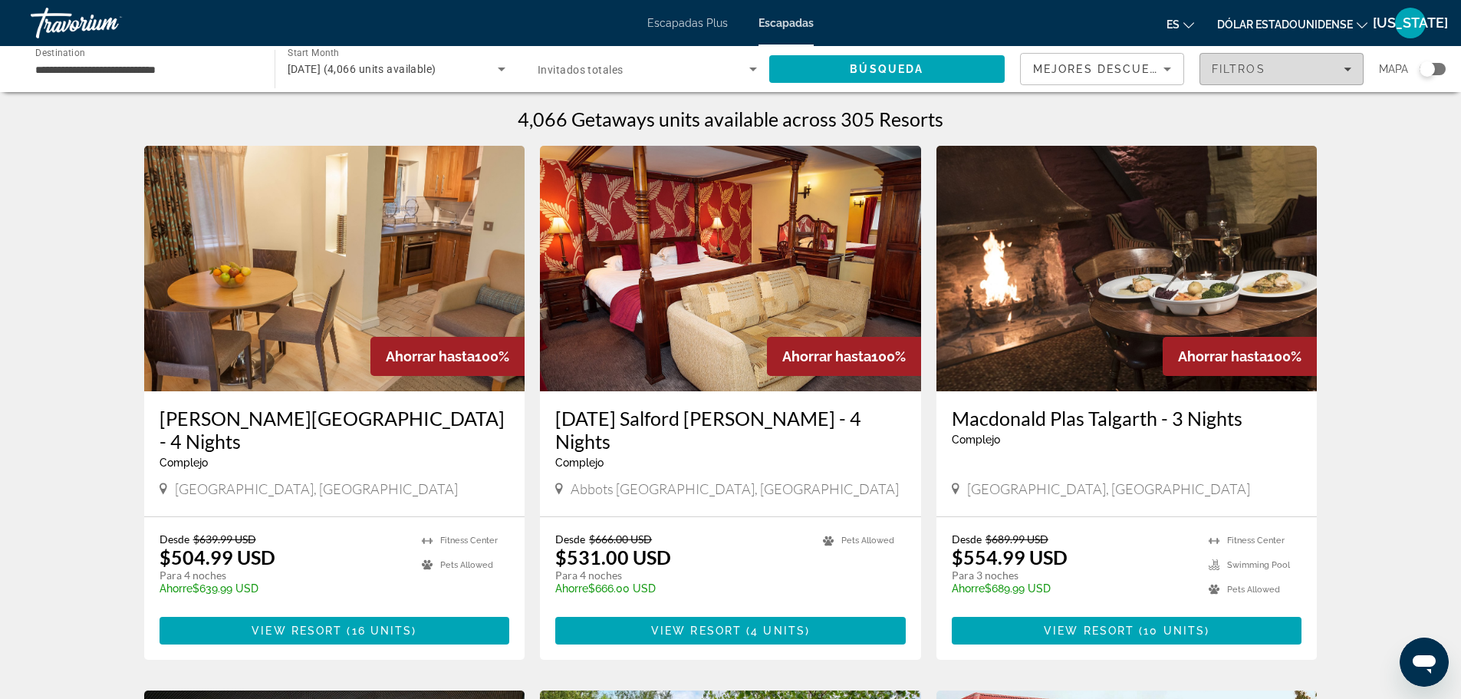
click at [1334, 61] on span "Filters" at bounding box center [1281, 69] width 163 height 37
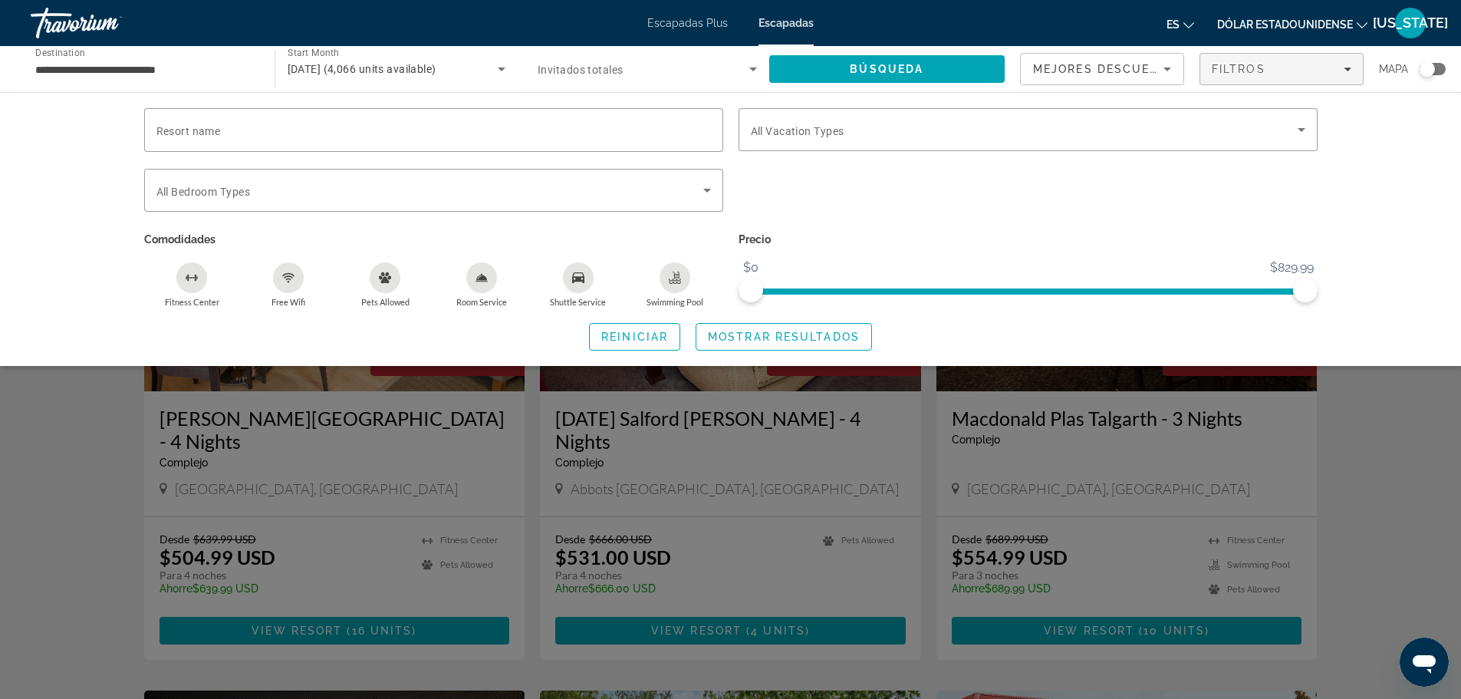
click at [1354, 196] on div "Resort name Vacation Types All Vacation Types Bedroom Types All Bedroom Types C…" at bounding box center [730, 229] width 1461 height 274
click at [791, 334] on span "Mostrar resultados" at bounding box center [784, 337] width 152 height 12
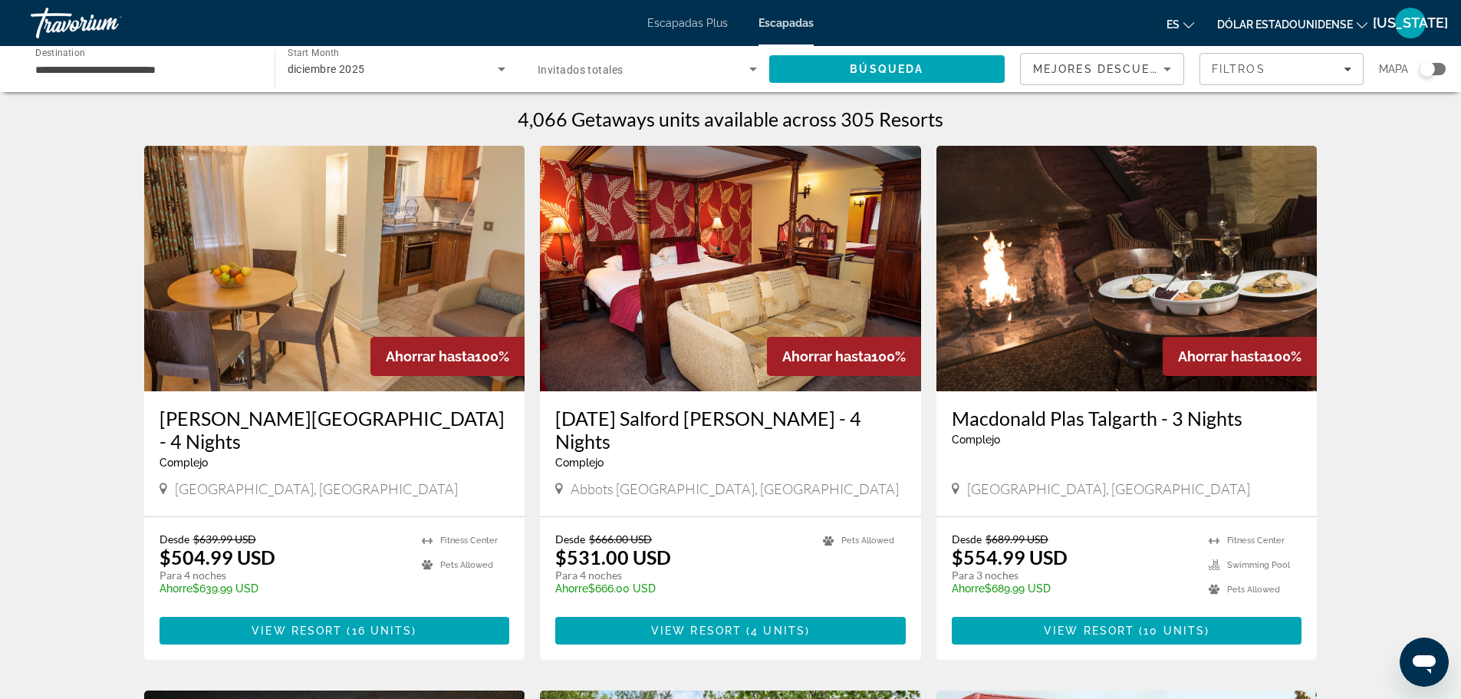
click at [1439, 65] on div "Search widget" at bounding box center [1433, 69] width 26 height 12
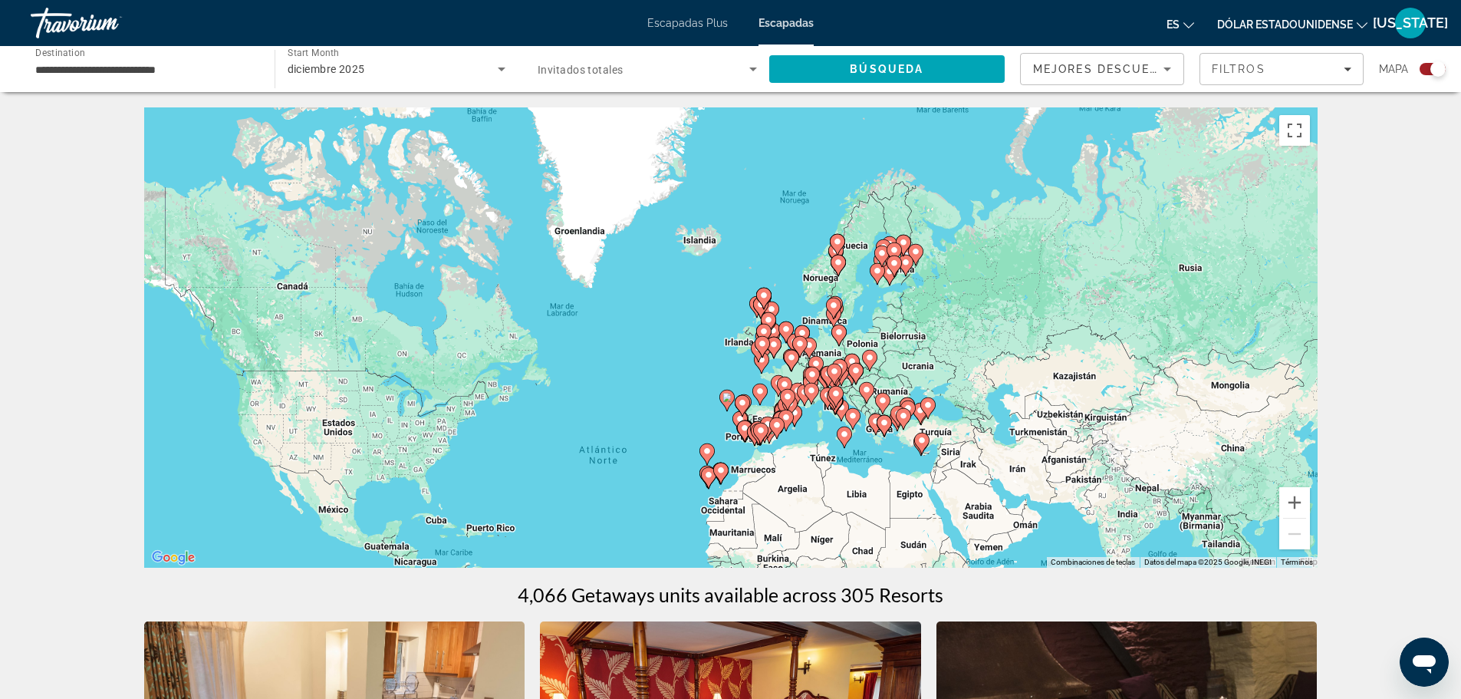
drag, startPoint x: 1044, startPoint y: 216, endPoint x: 962, endPoint y: 365, distance: 169.5
click at [962, 365] on div "Para activar la función de arrastre con el teclado, pulsa Alt + Intro. Cuando h…" at bounding box center [730, 337] width 1173 height 460
click at [1290, 499] on button "Ampliar" at bounding box center [1294, 502] width 31 height 31
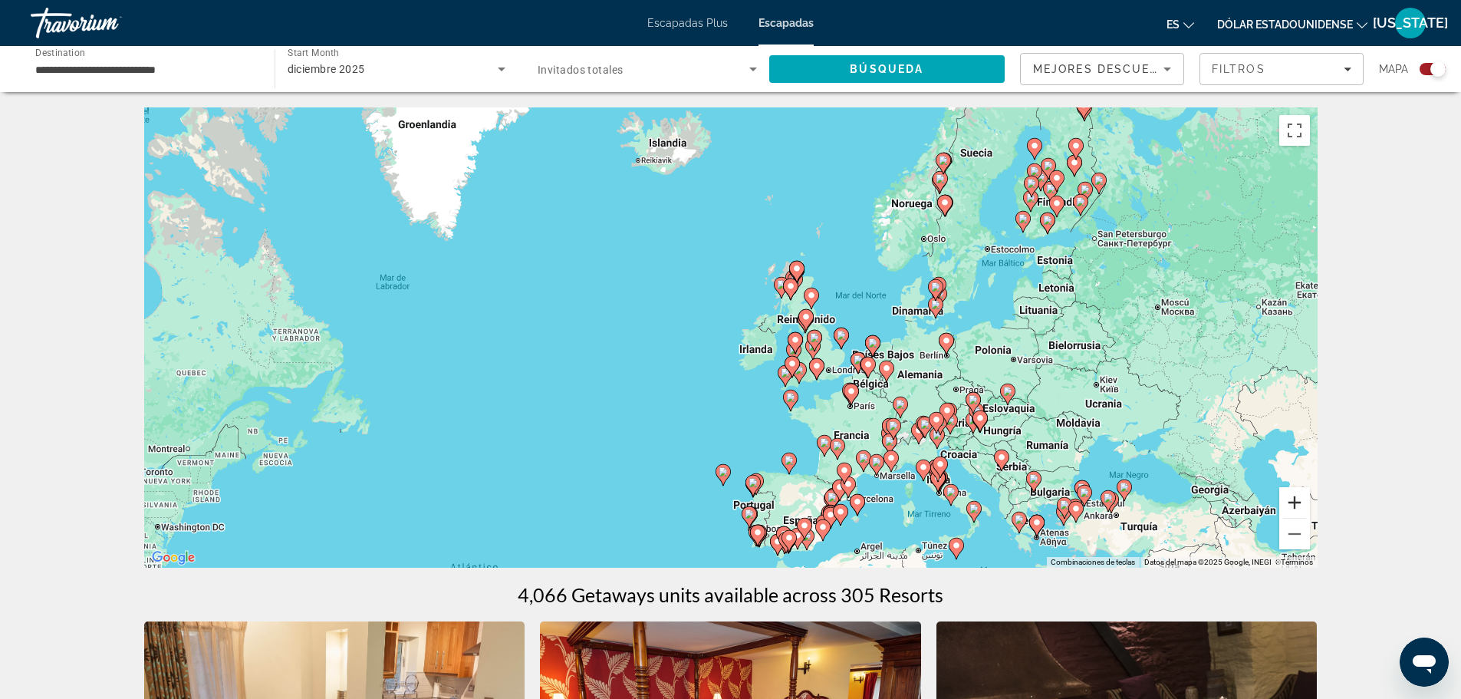
click at [1290, 499] on button "Ampliar" at bounding box center [1294, 502] width 31 height 31
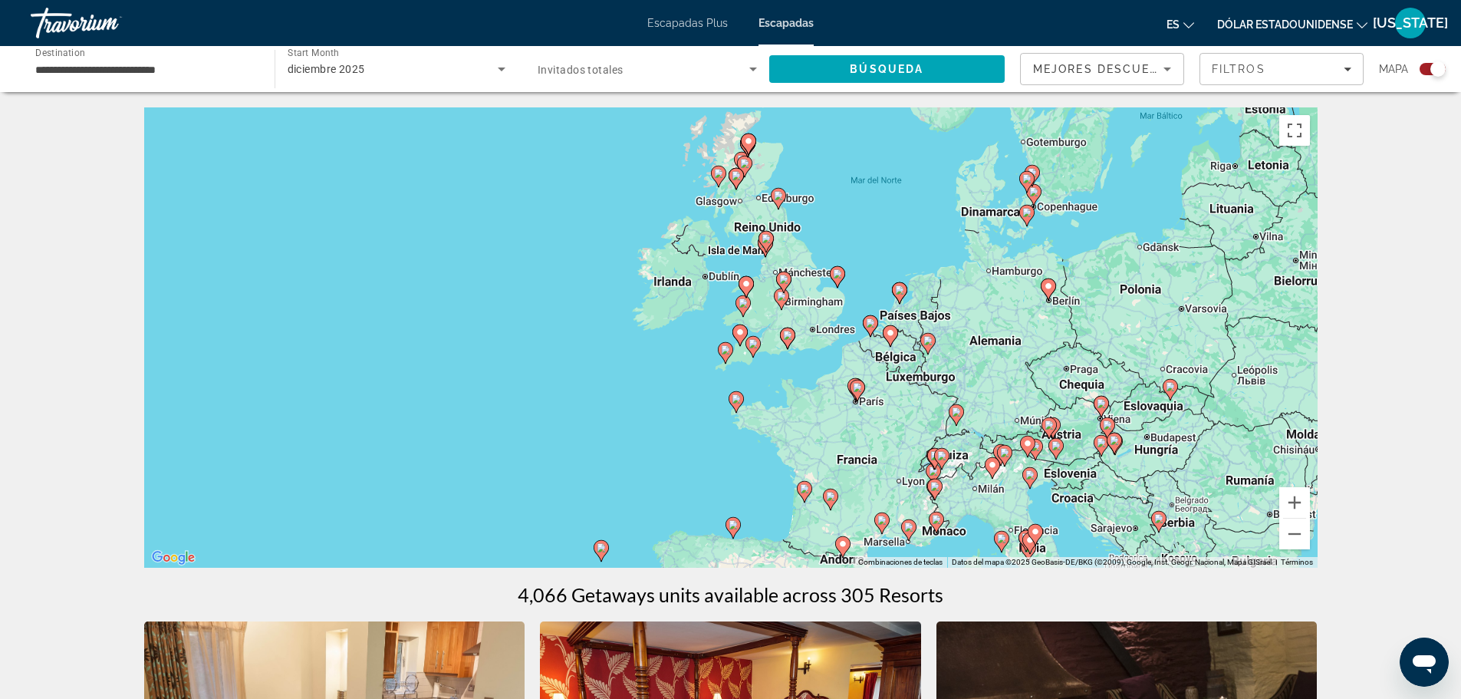
drag, startPoint x: 1107, startPoint y: 443, endPoint x: 992, endPoint y: 372, distance: 136.0
click at [992, 372] on div "Para activar la función de arrastre con el teclado, pulsa Alt + Intro. Cuando h…" at bounding box center [730, 337] width 1173 height 460
click at [1152, 63] on span "Mejores descuentos" at bounding box center [1109, 69] width 153 height 12
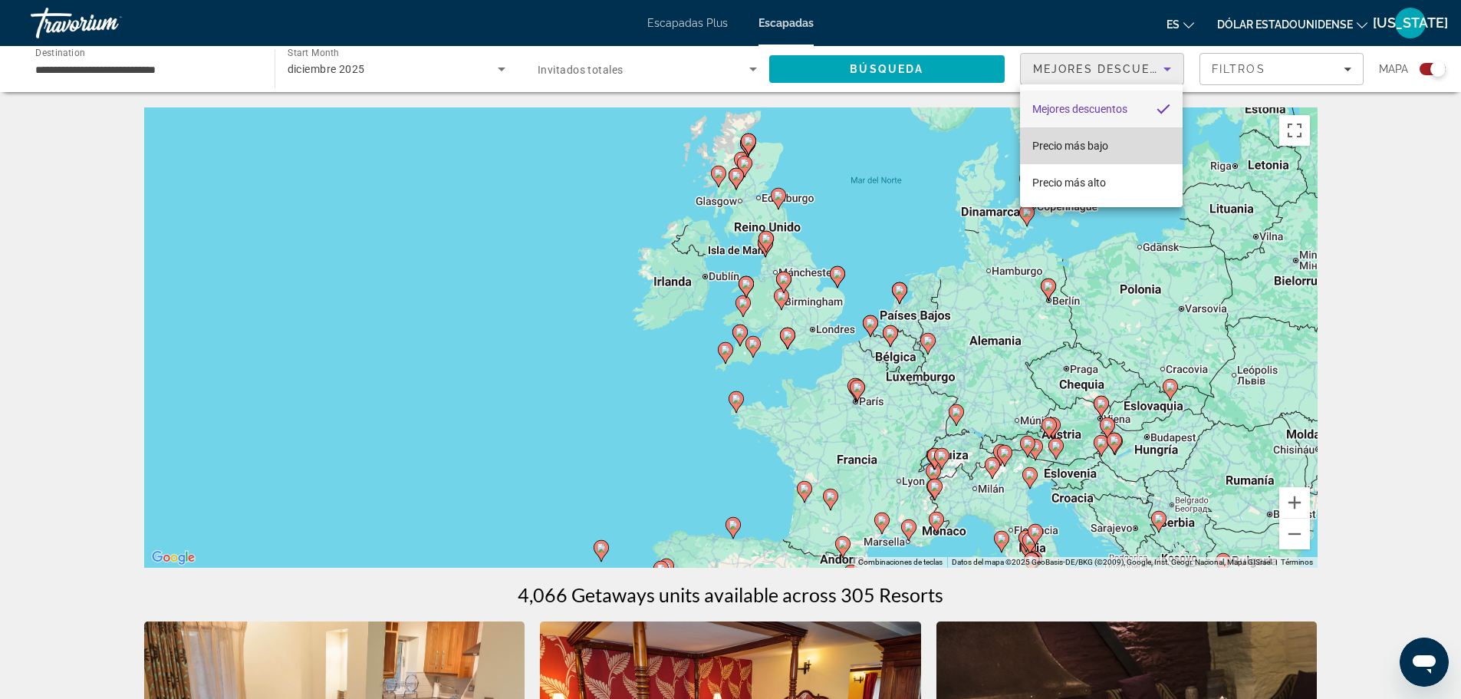
click at [1107, 145] on font "Precio más bajo" at bounding box center [1070, 146] width 76 height 12
